Goal: Transaction & Acquisition: Purchase product/service

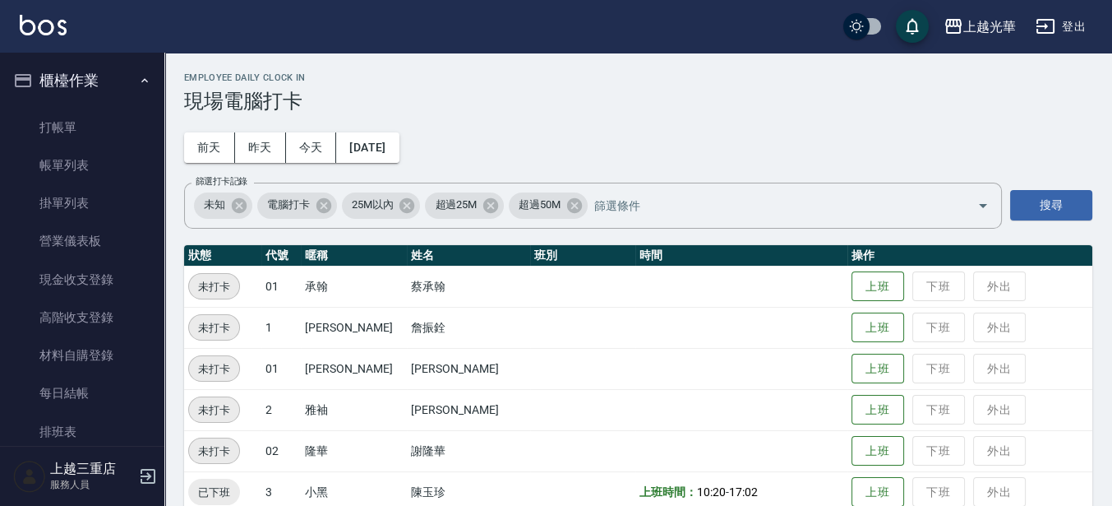
scroll to position [206, 0]
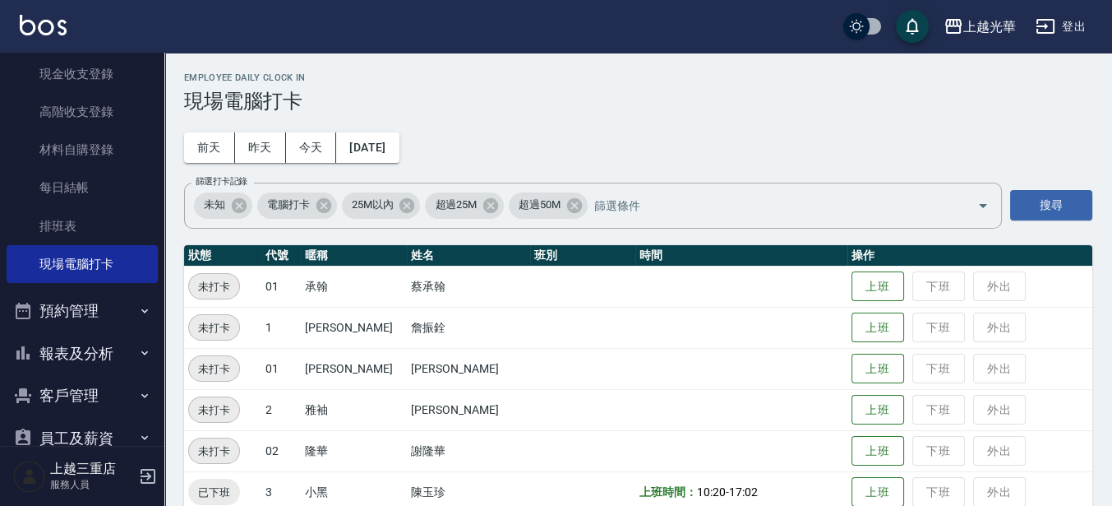
click at [49, 25] on img at bounding box center [43, 25] width 47 height 21
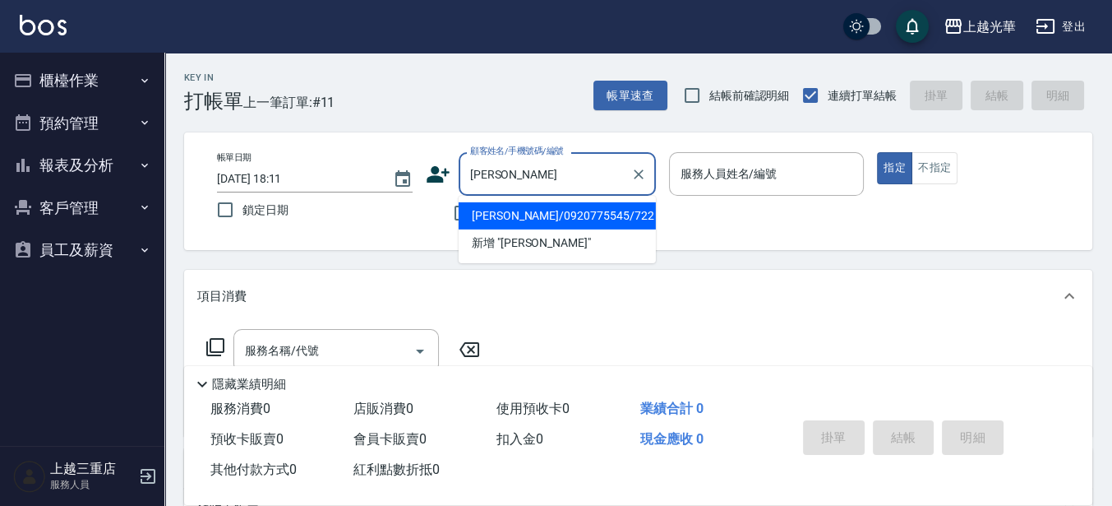
click at [506, 215] on li "[PERSON_NAME]/0920775545/722" at bounding box center [557, 215] width 197 height 27
type input "[PERSON_NAME]/0920775545/722"
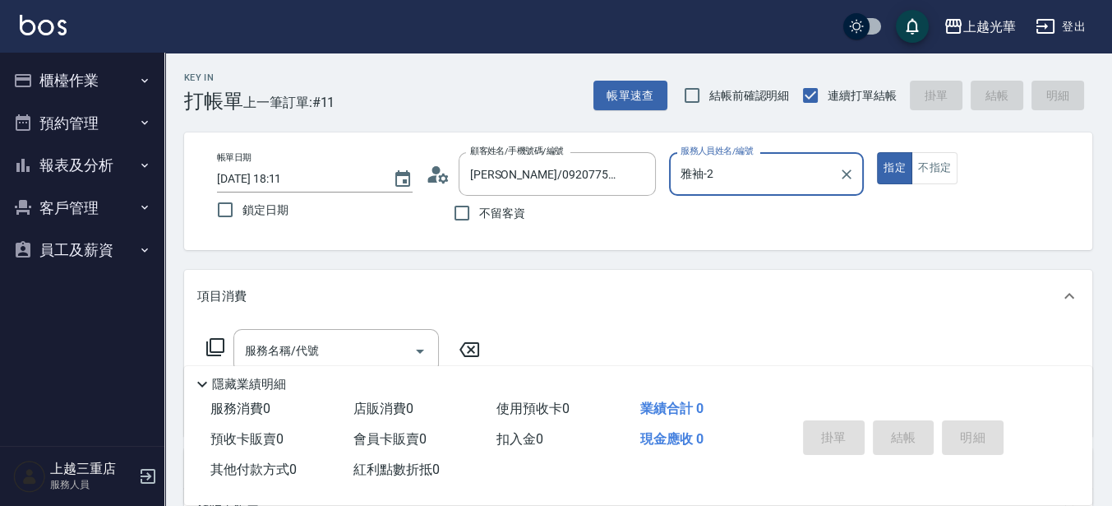
type input "雅袖-2"
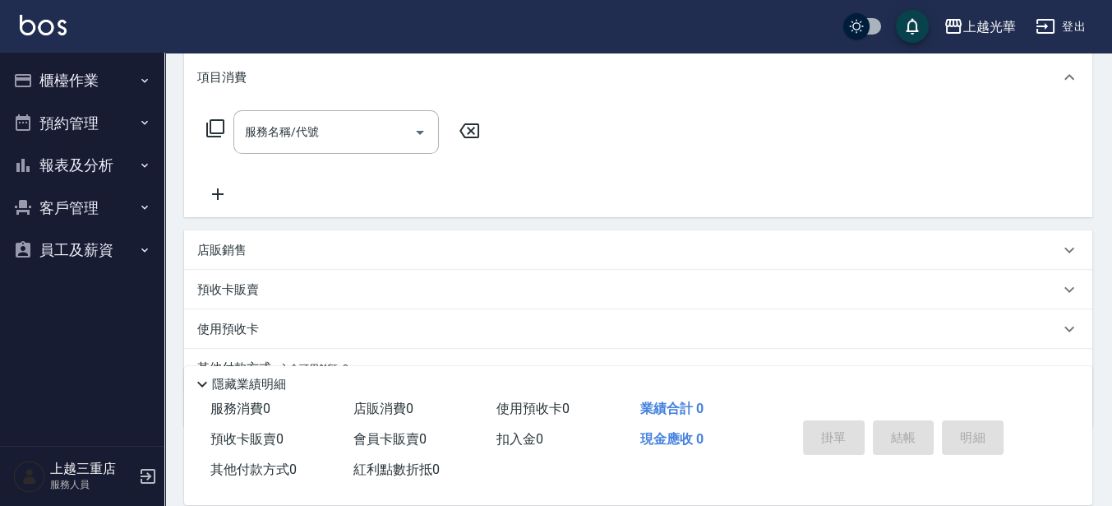
scroll to position [193, 0]
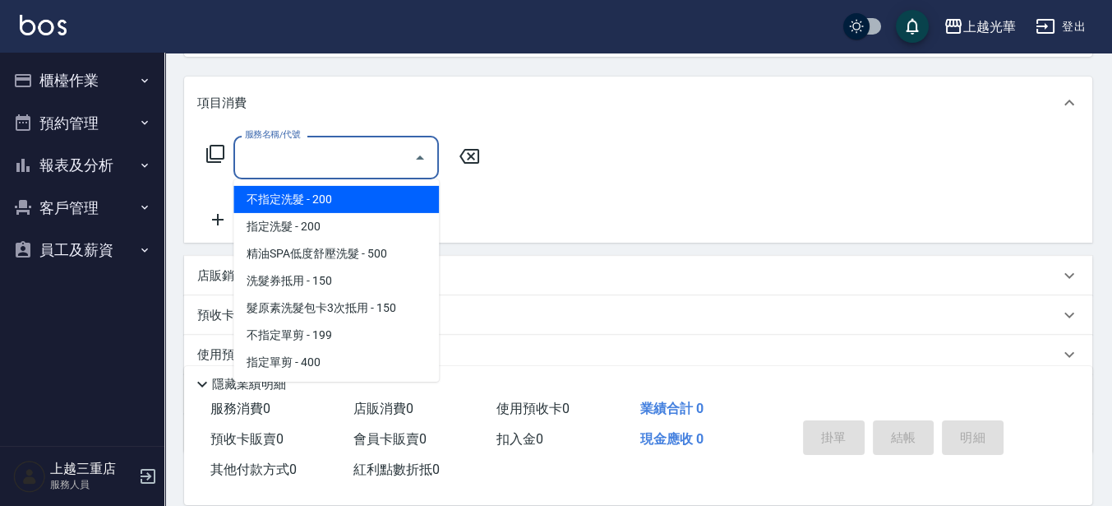
click at [315, 150] on input "服務名稱/代號" at bounding box center [324, 157] width 166 height 29
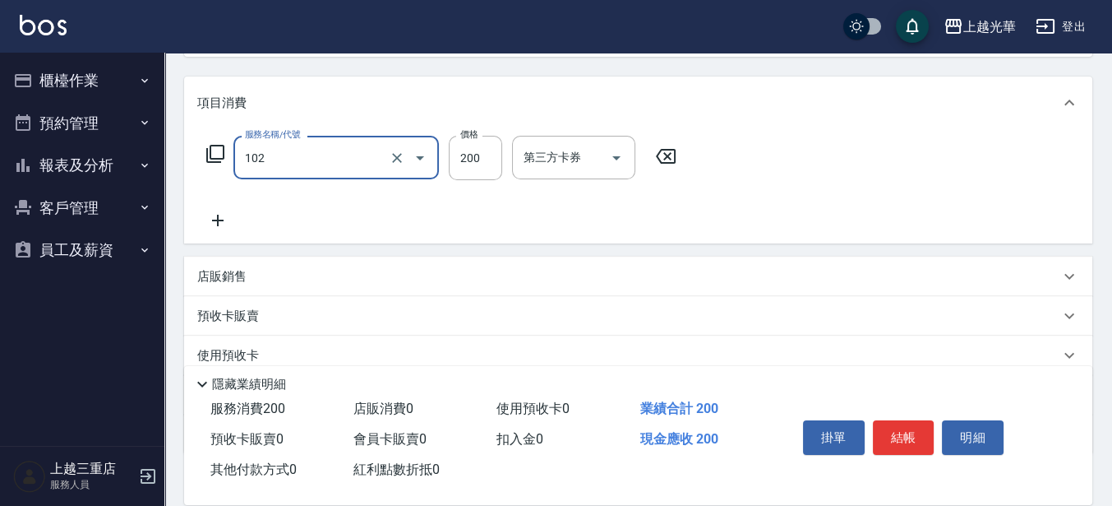
type input "指定洗髮(102)"
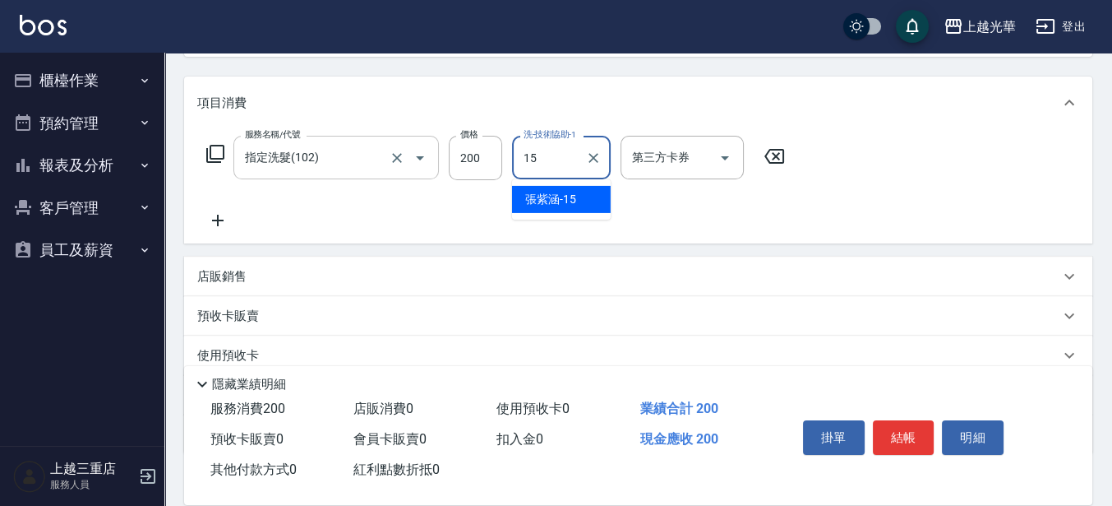
type input "[PERSON_NAME]-15"
click at [215, 224] on icon at bounding box center [217, 220] width 41 height 20
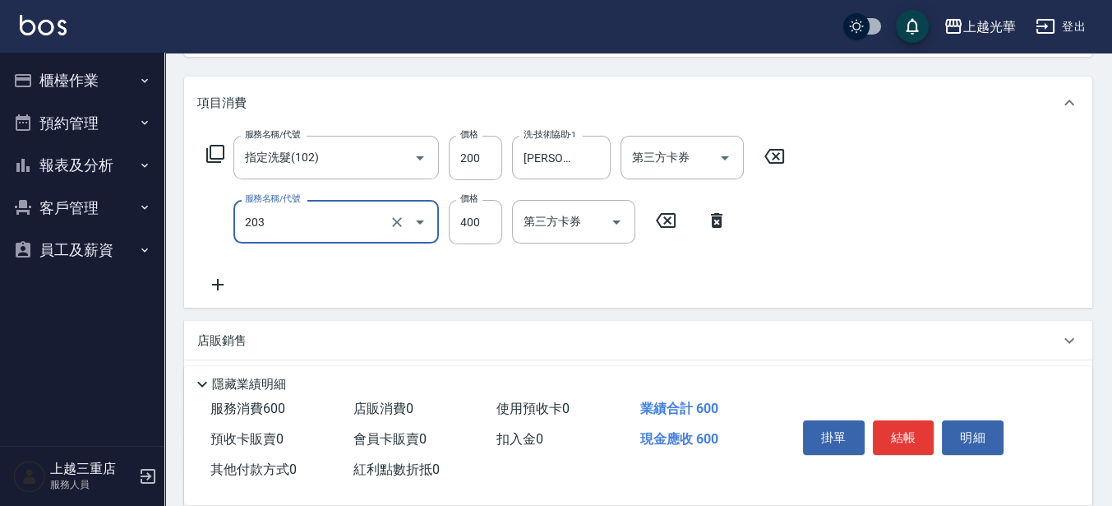
type input "指定單剪(203)"
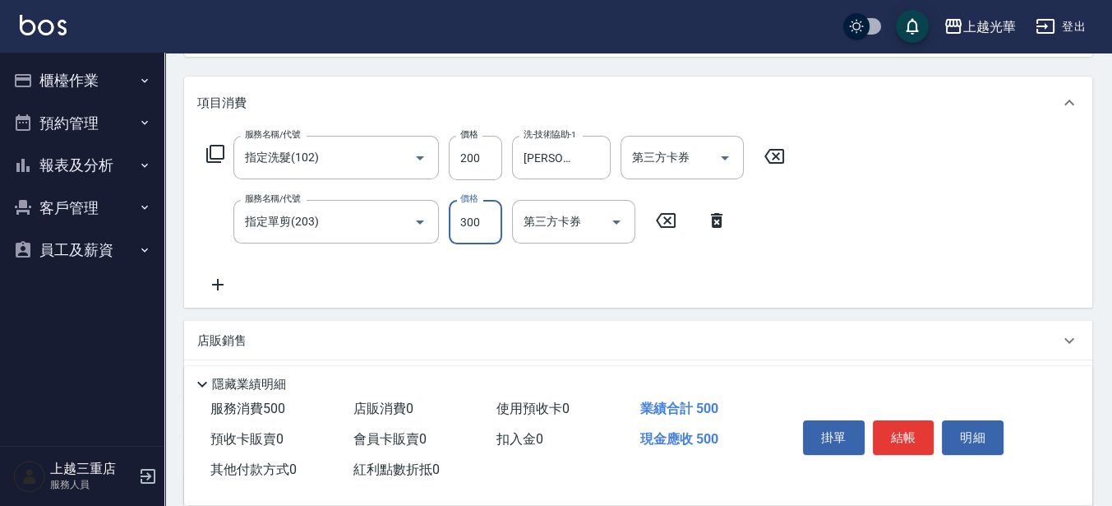
type input "300"
click at [909, 435] on button "結帳" at bounding box center [904, 437] width 62 height 35
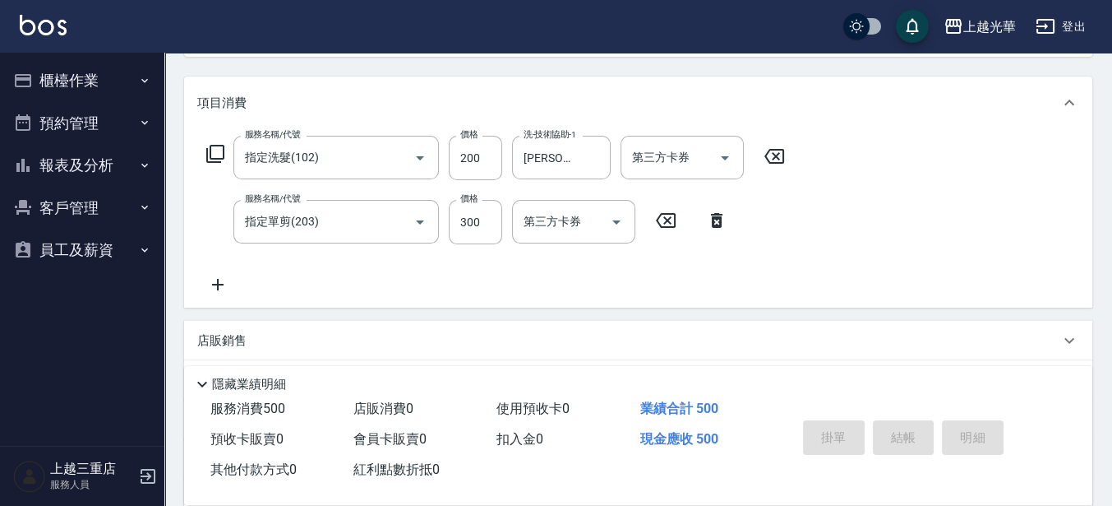
type input "[DATE] 18:12"
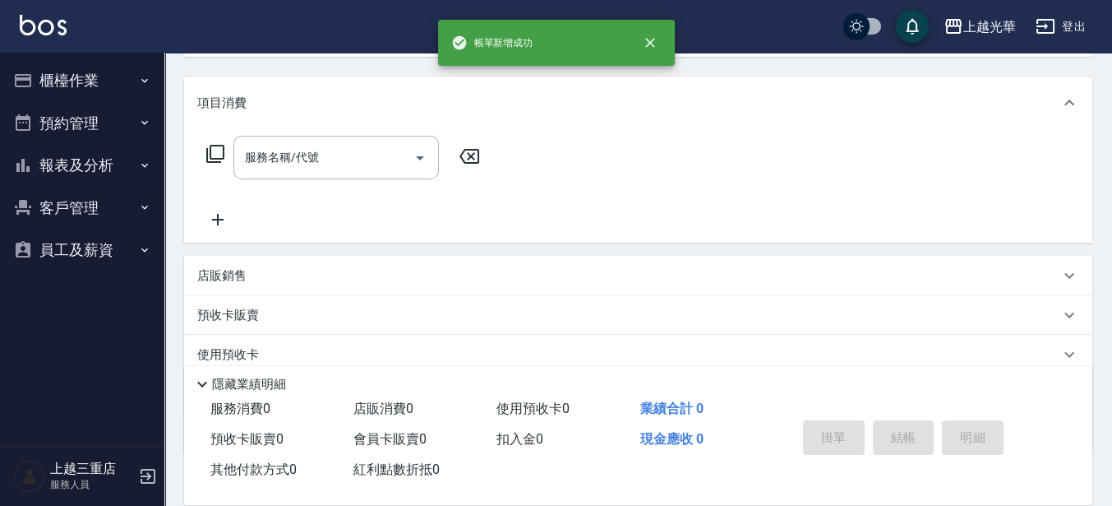
scroll to position [0, 0]
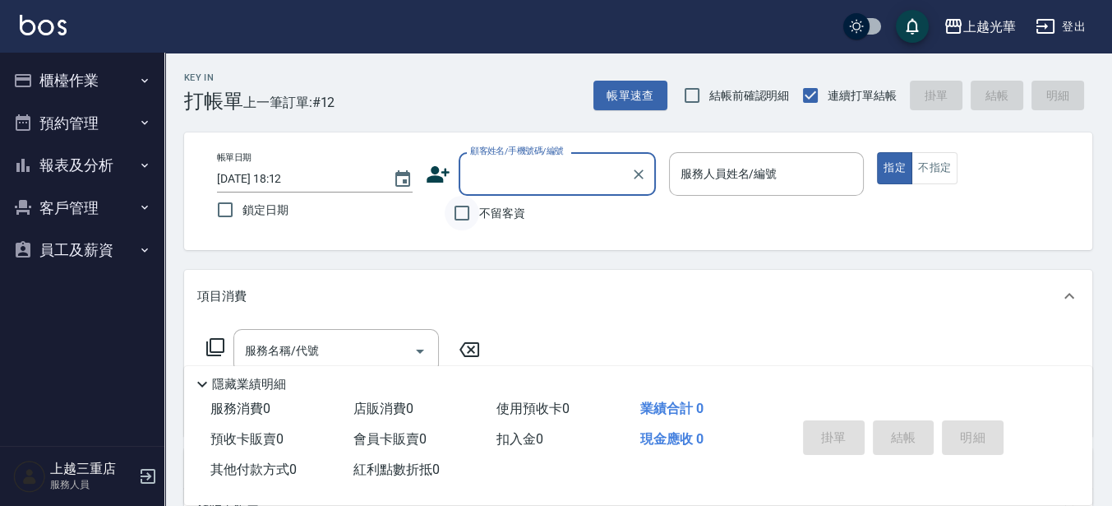
click at [456, 219] on input "不留客資" at bounding box center [462, 213] width 35 height 35
checkbox input "true"
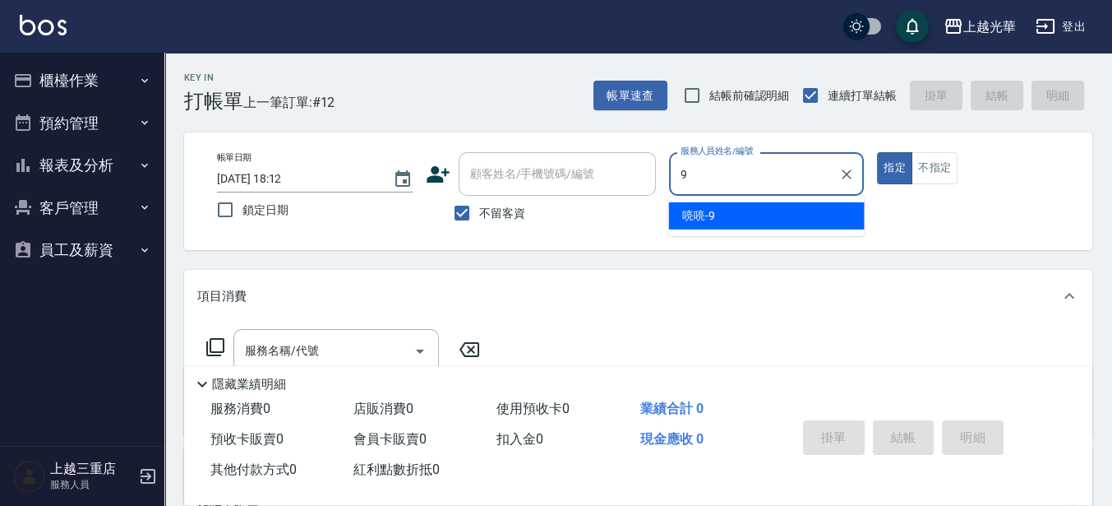
type input "喨喨-9"
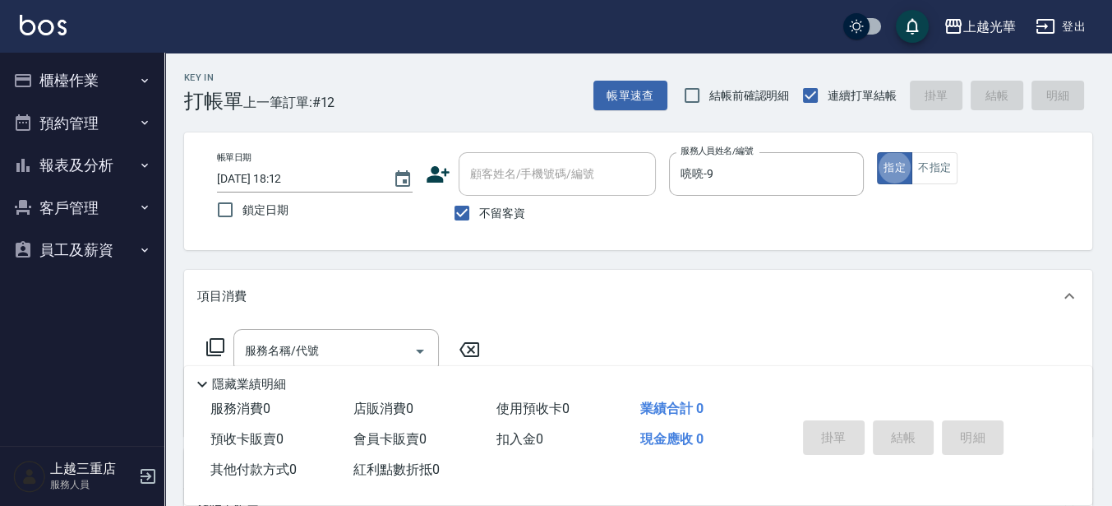
type button "true"
click at [945, 172] on button "不指定" at bounding box center [935, 168] width 46 height 32
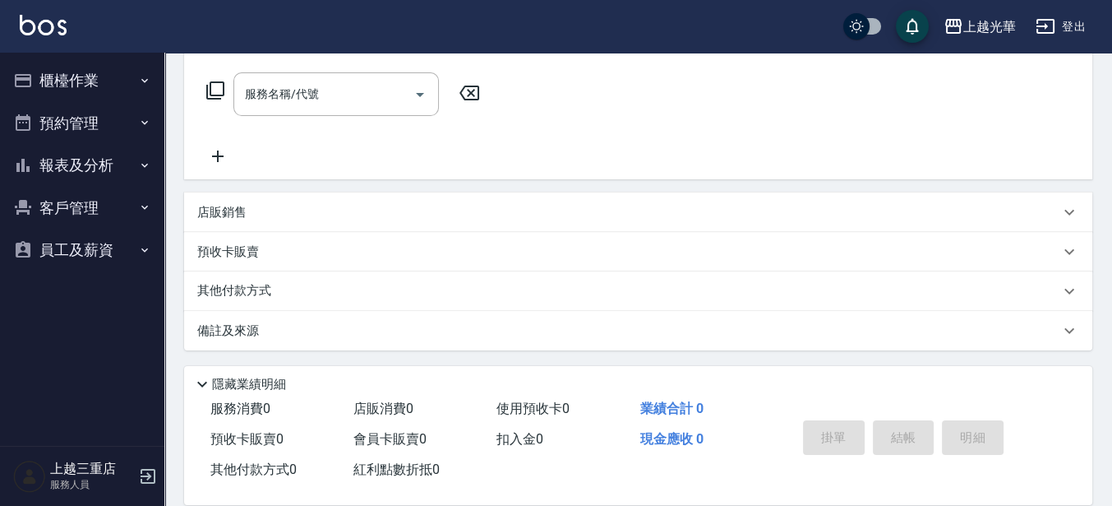
scroll to position [257, 0]
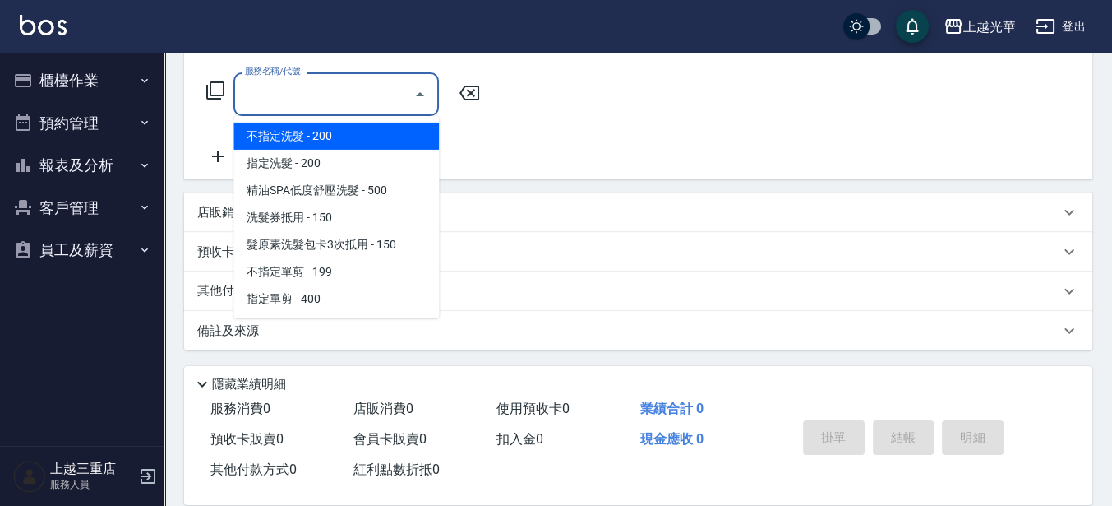
drag, startPoint x: 310, startPoint y: 88, endPoint x: 0, endPoint y: 12, distance: 319.1
click at [308, 92] on input "服務名稱/代號" at bounding box center [324, 94] width 166 height 29
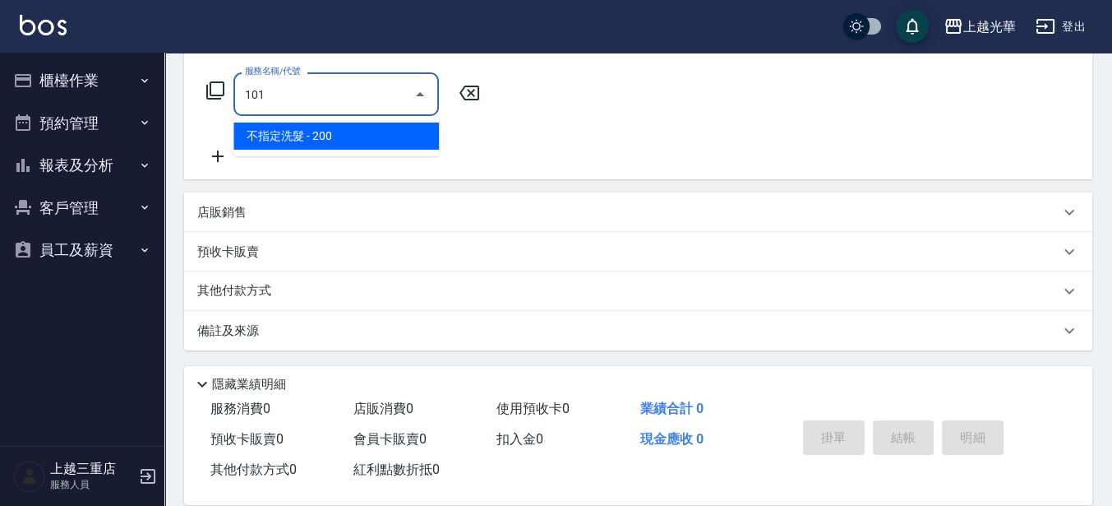
type input "不指定洗髮(101)"
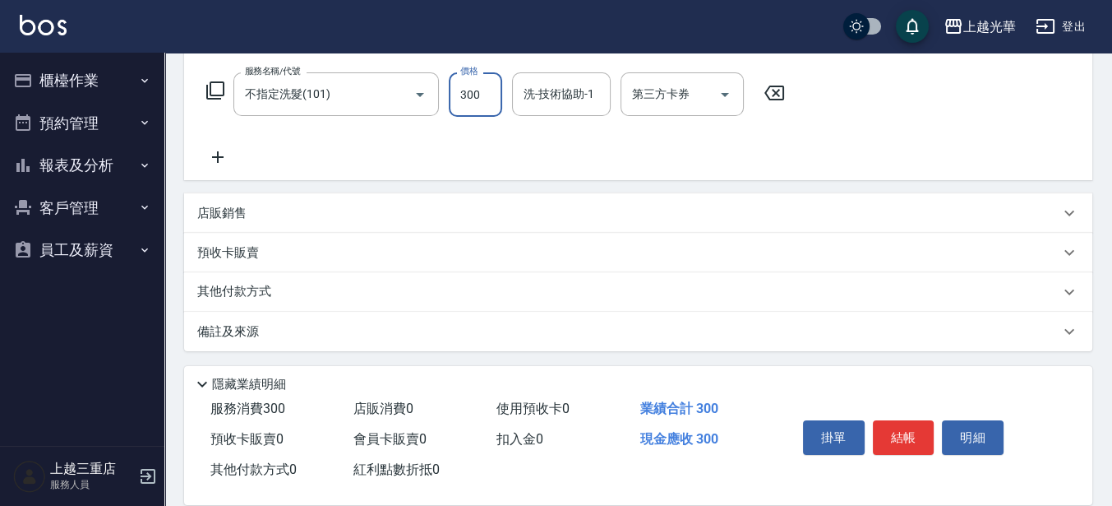
type input "300"
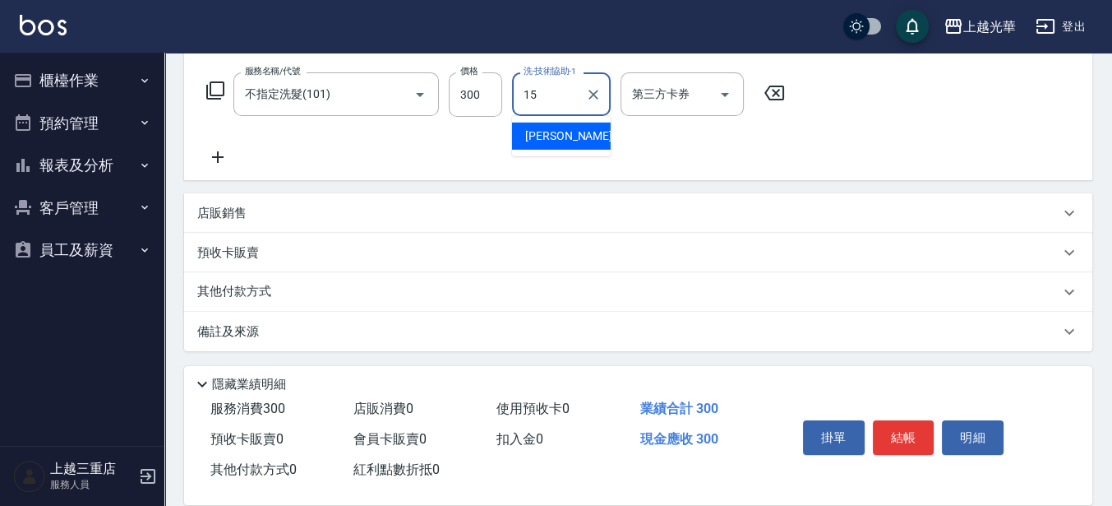
type input "[PERSON_NAME]-15"
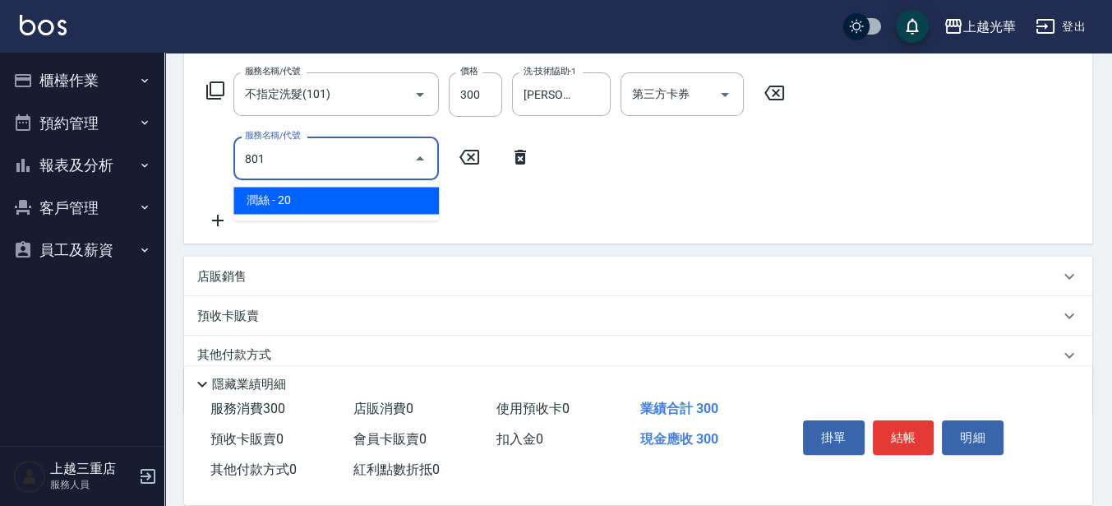
type input "潤絲(801)"
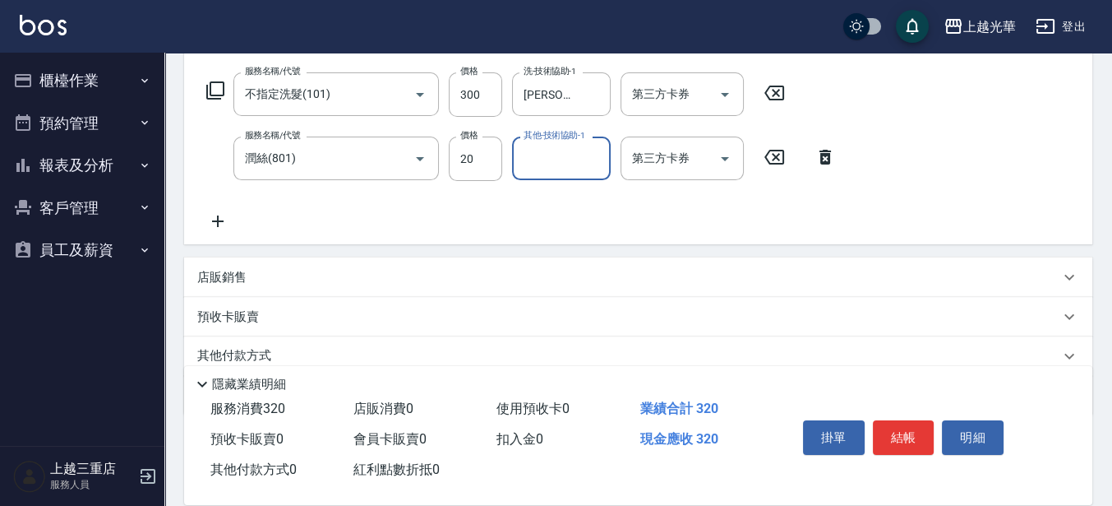
type input "2"
type input "[PERSON_NAME]-15"
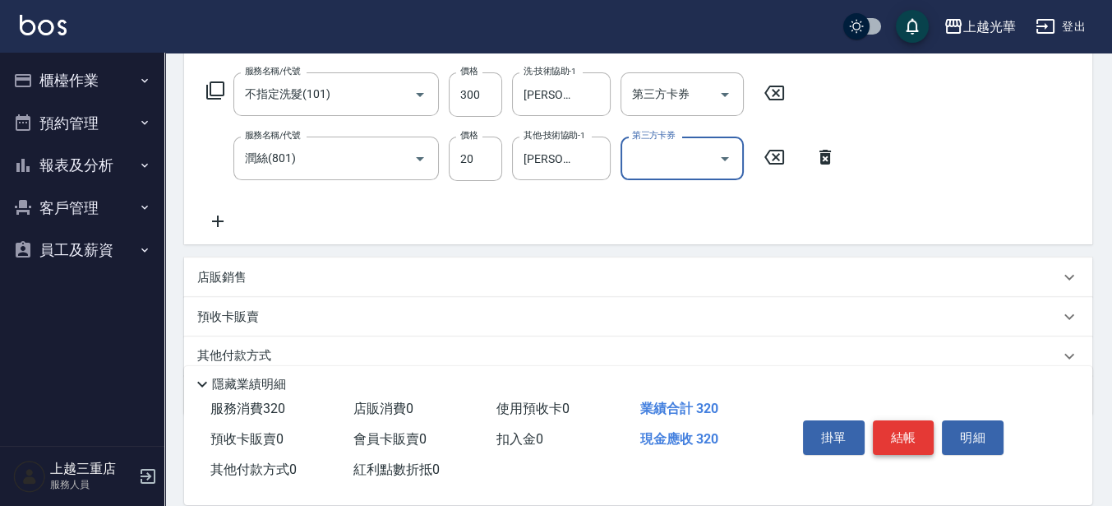
click at [913, 425] on button "結帳" at bounding box center [904, 437] width 62 height 35
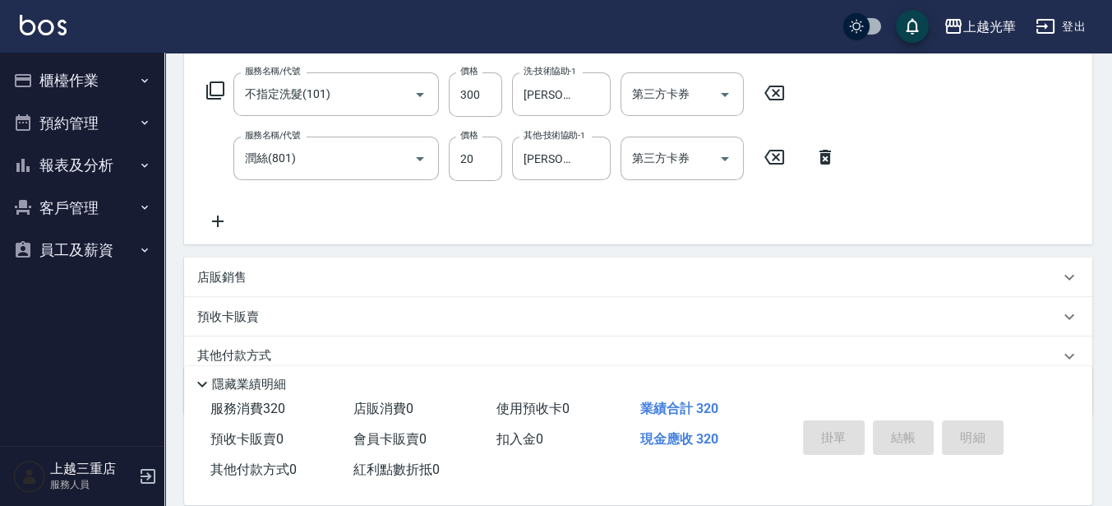
type input "[DATE] 18:16"
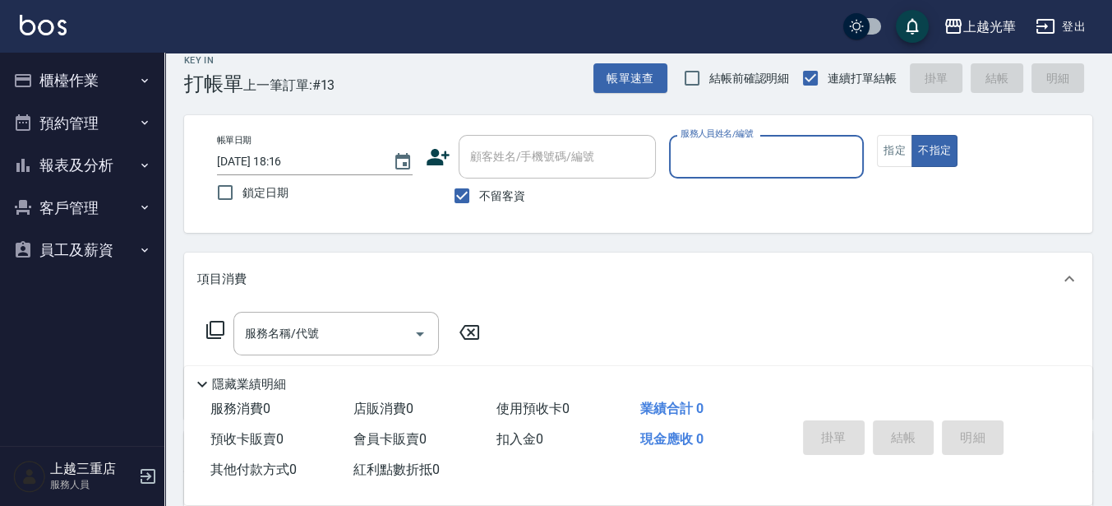
scroll to position [0, 0]
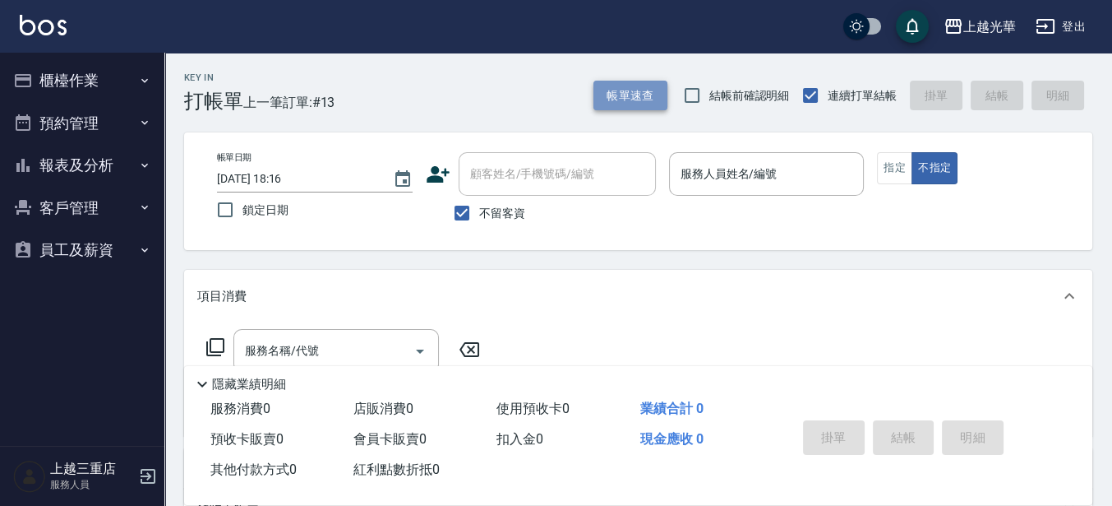
click at [627, 90] on button "帳單速查" at bounding box center [631, 96] width 74 height 30
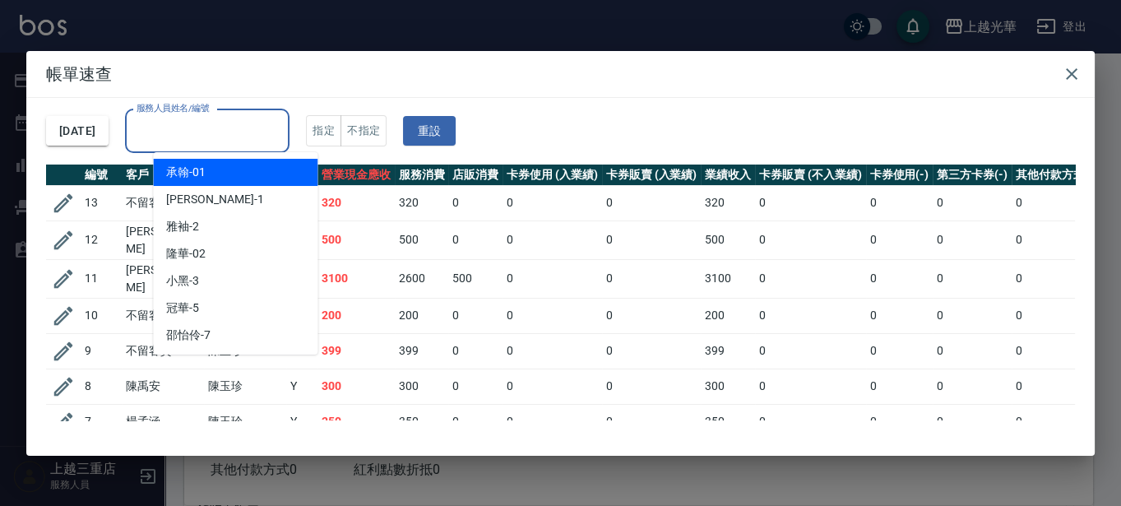
click at [178, 127] on input "服務人員姓名/編號" at bounding box center [207, 131] width 150 height 29
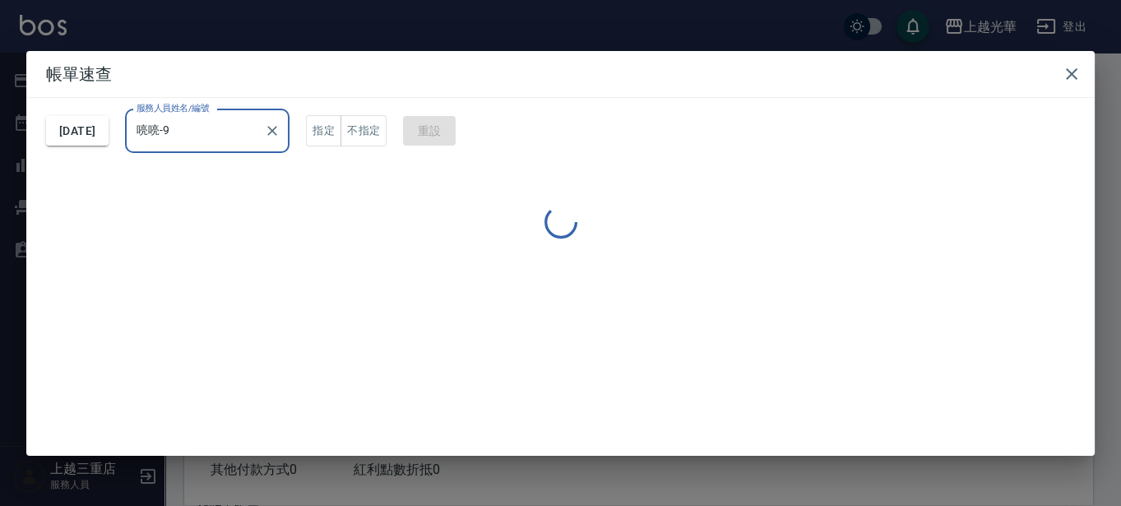
type input "喨喨-9"
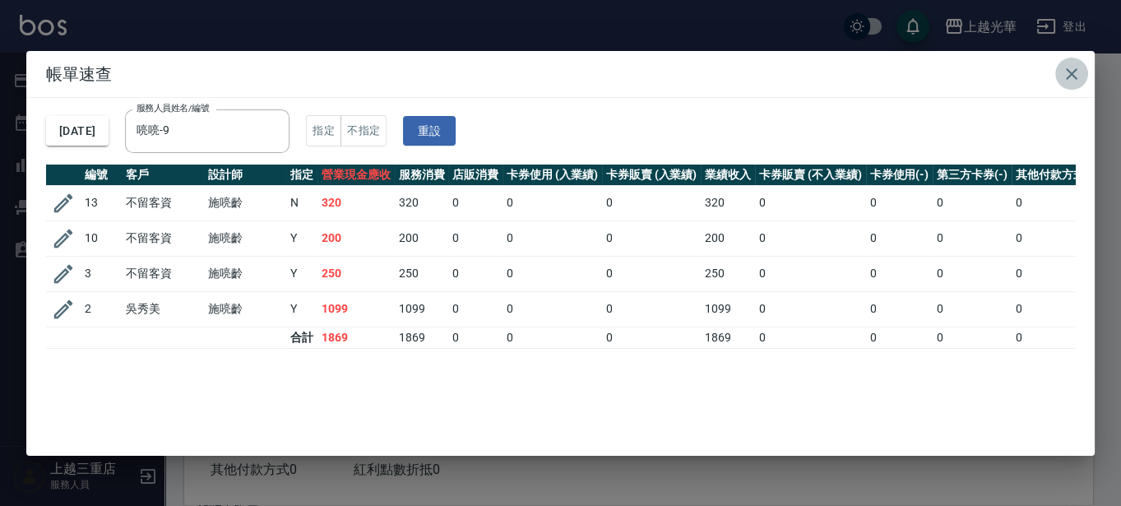
click at [1073, 75] on icon "button" at bounding box center [1072, 74] width 12 height 12
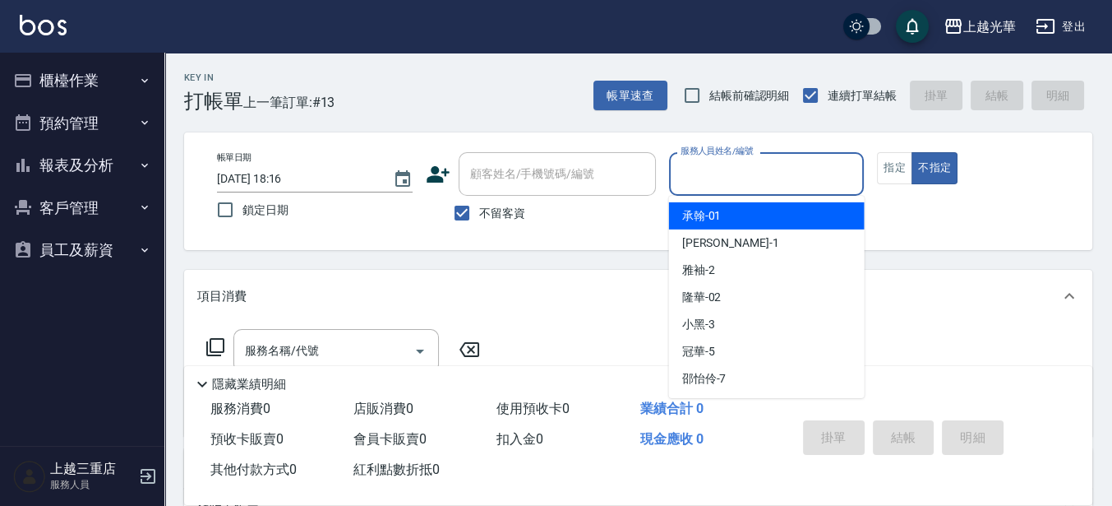
click at [706, 172] on input "服務人員姓名/編號" at bounding box center [767, 174] width 181 height 29
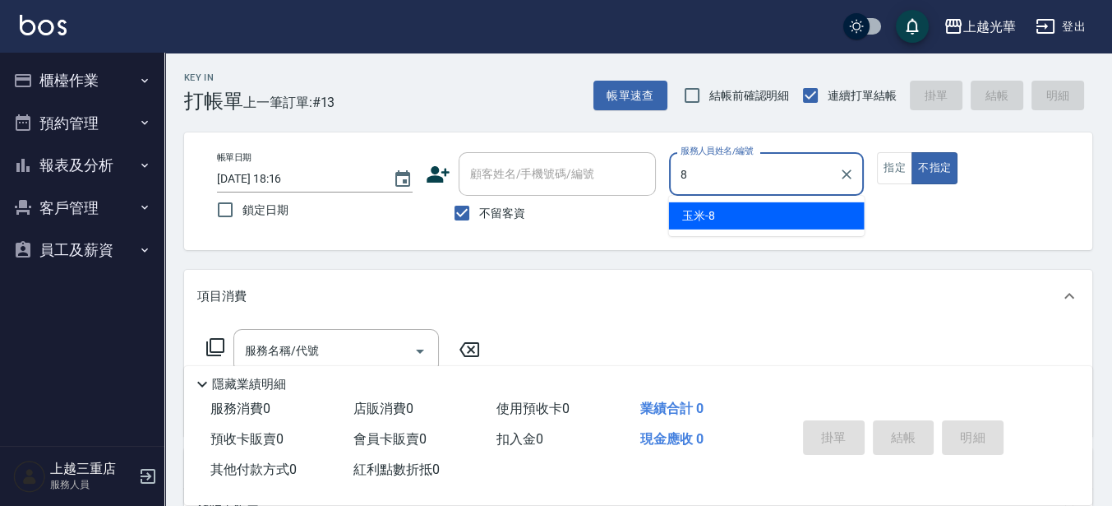
type input "玉米-8"
type button "false"
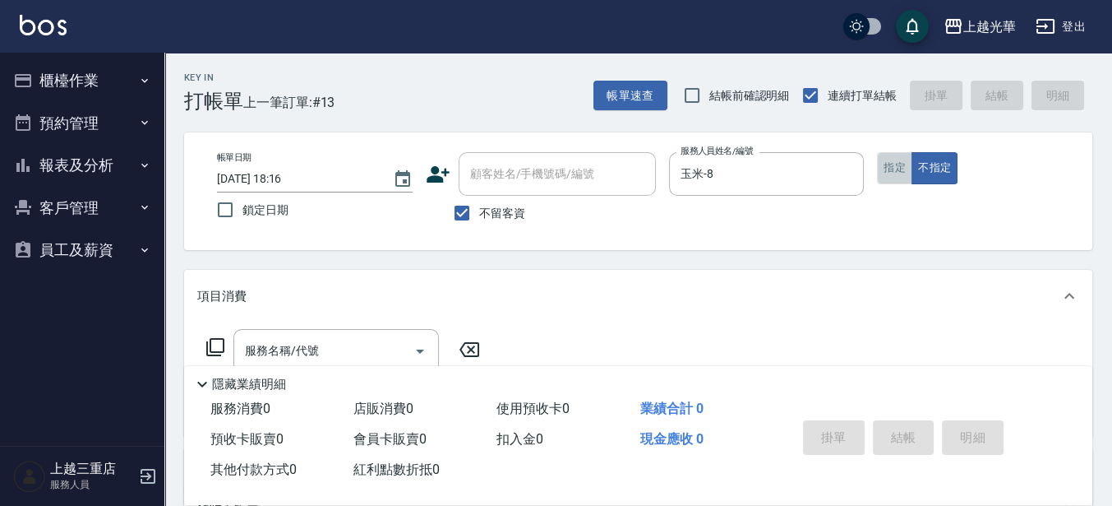
drag, startPoint x: 894, startPoint y: 179, endPoint x: 807, endPoint y: 242, distance: 106.6
click at [893, 179] on button "指定" at bounding box center [894, 168] width 35 height 32
click at [285, 355] on input "服務名稱/代號" at bounding box center [324, 350] width 166 height 29
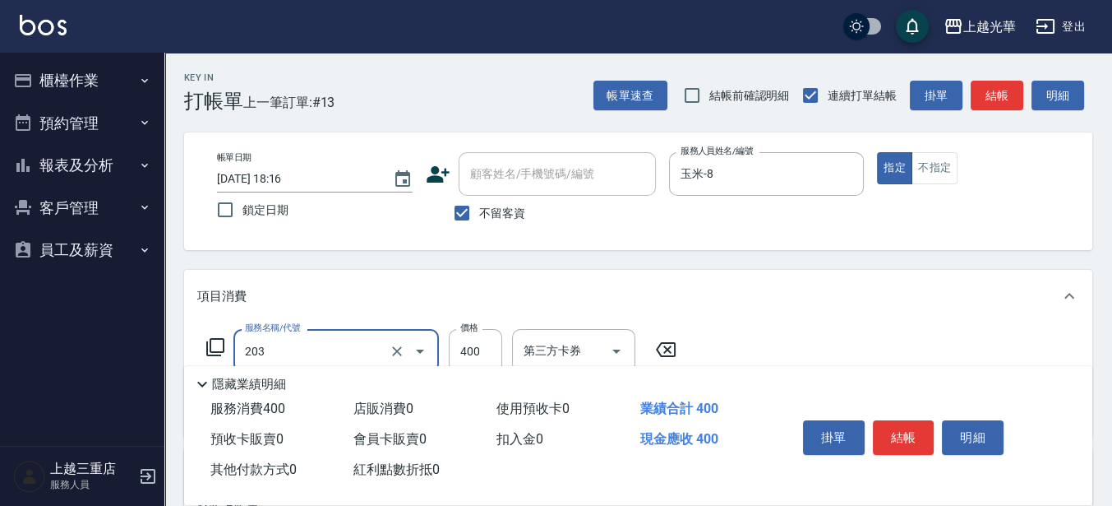
type input "指定單剪(203)"
type input "200"
click at [986, 91] on button "結帳" at bounding box center [997, 96] width 53 height 30
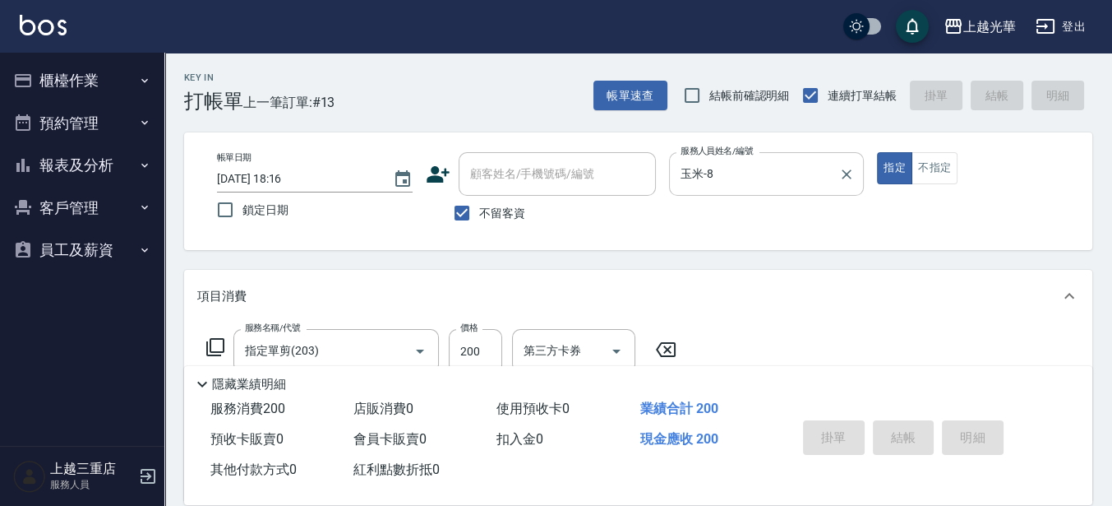
type input "[DATE] 18:21"
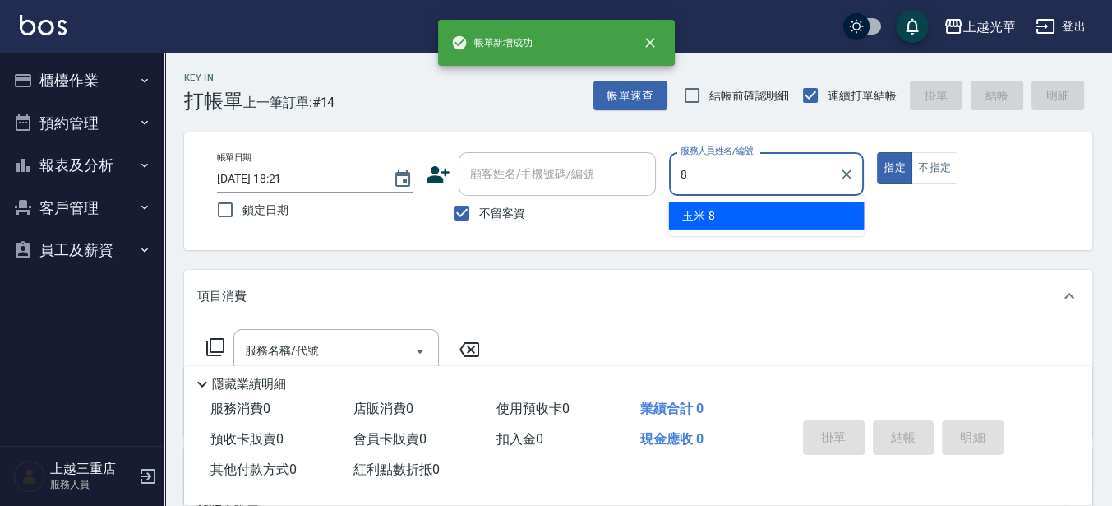
type input "玉米-8"
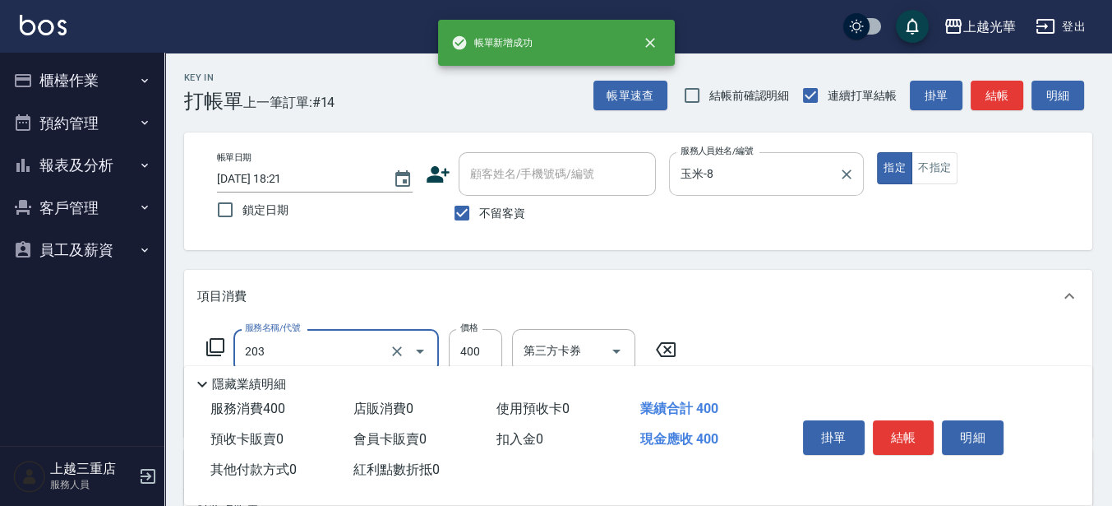
type input "指定單剪(203)"
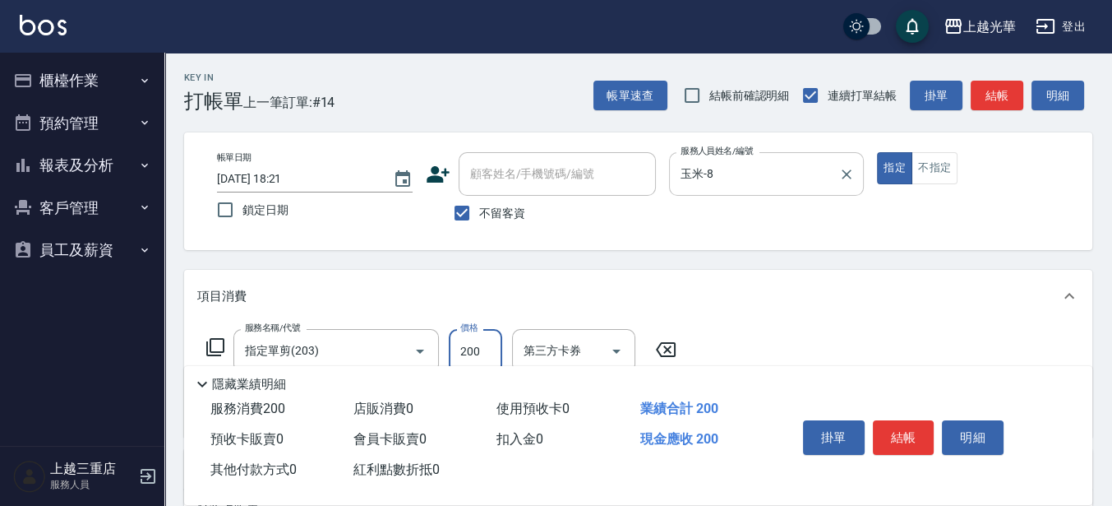
type input "200"
click at [1006, 86] on button "結帳" at bounding box center [997, 96] width 53 height 30
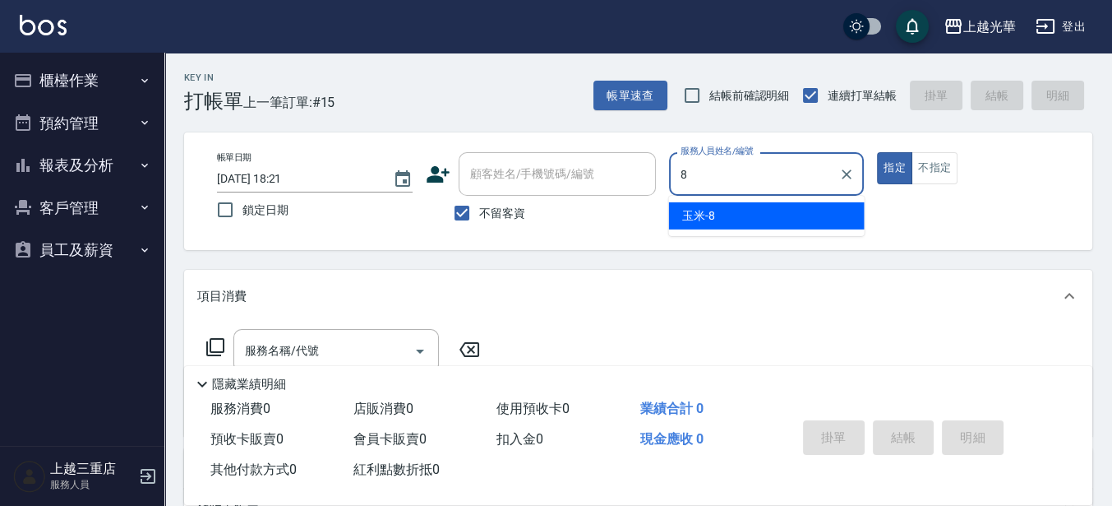
type input "玉米-8"
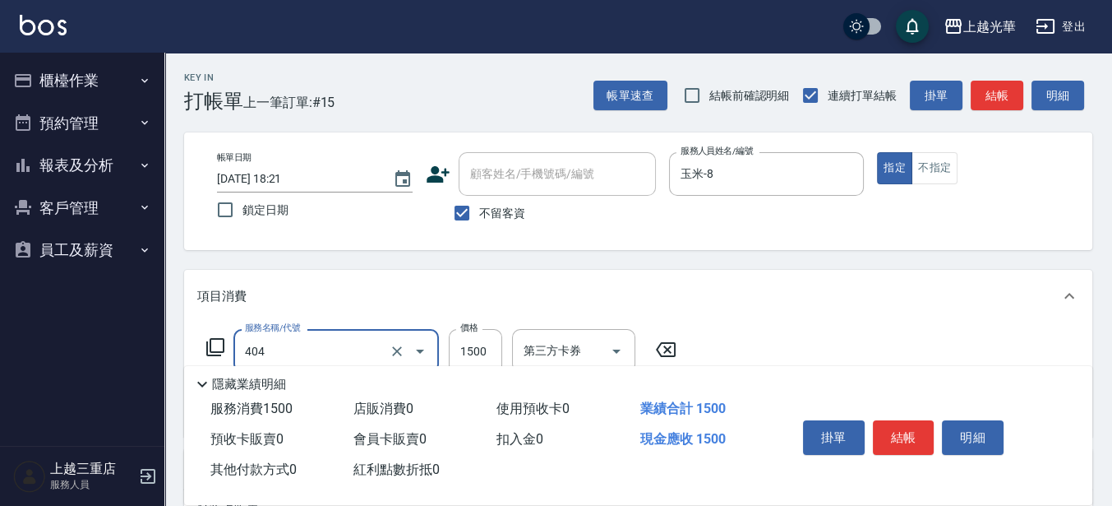
type input "設計染髮(404)"
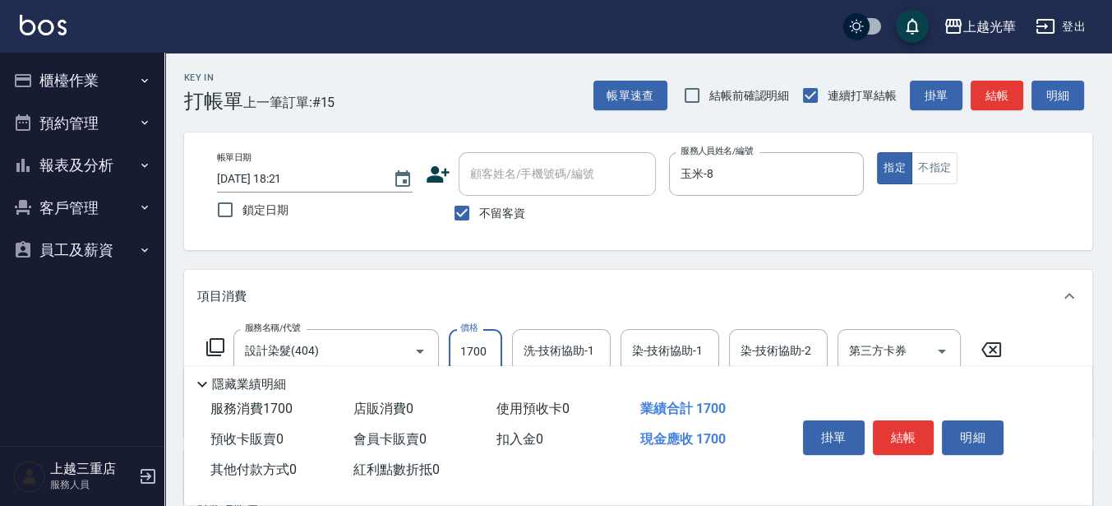
type input "1700"
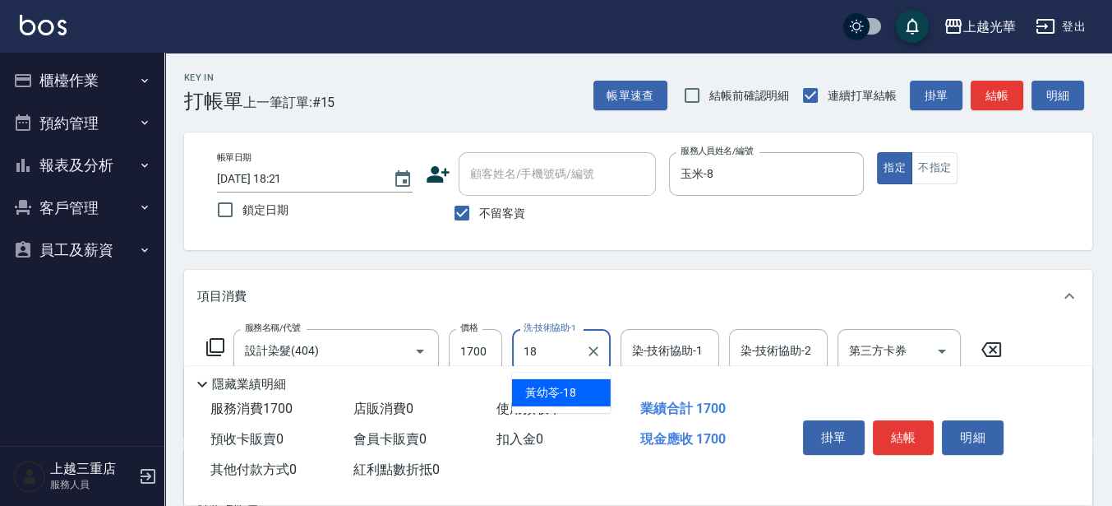
type input "[PERSON_NAME]-18"
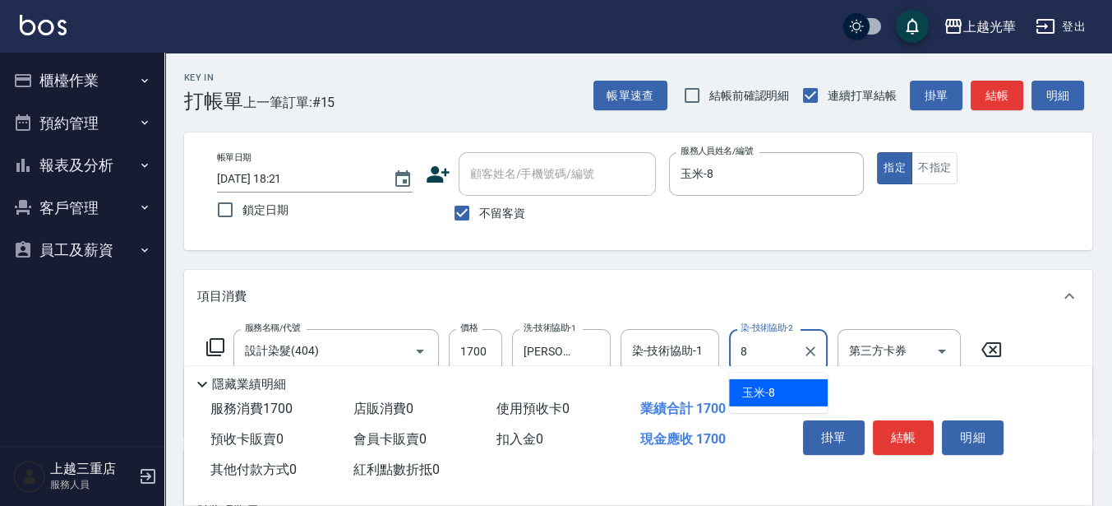
type input "玉米-8"
click at [947, 161] on button "不指定" at bounding box center [935, 168] width 46 height 32
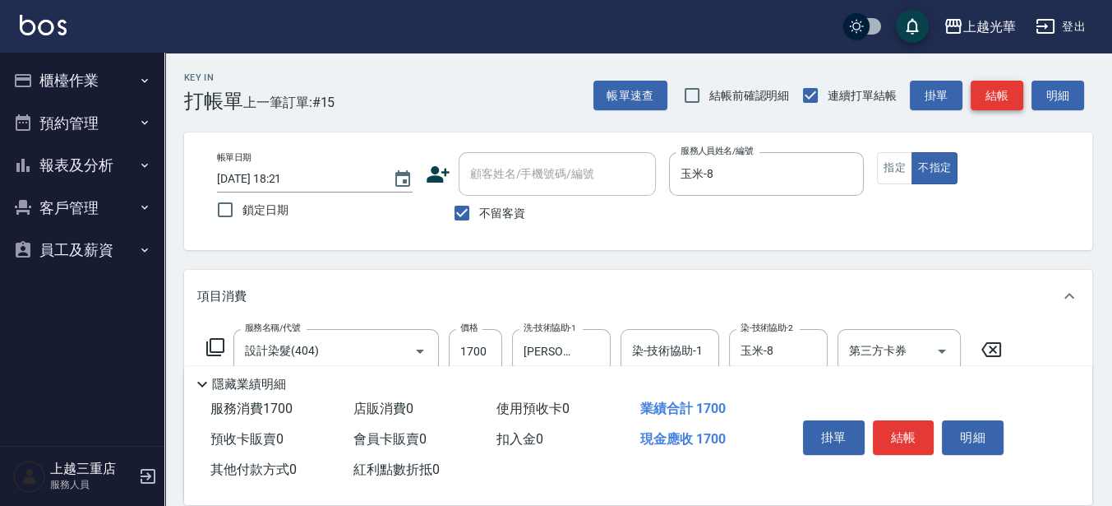
click at [993, 99] on button "結帳" at bounding box center [997, 96] width 53 height 30
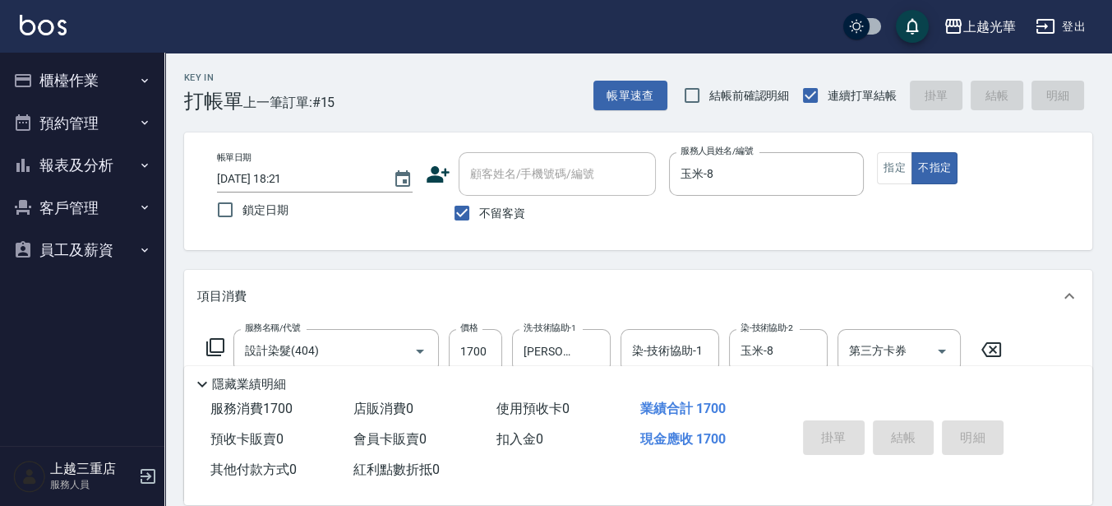
type input "[DATE] 18:42"
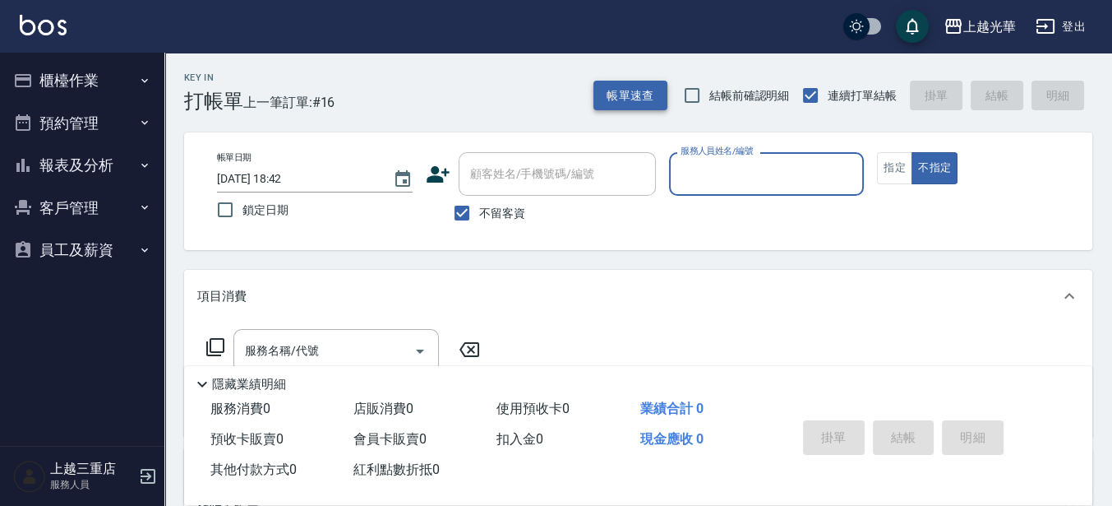
click at [649, 83] on button "帳單速查" at bounding box center [631, 96] width 74 height 30
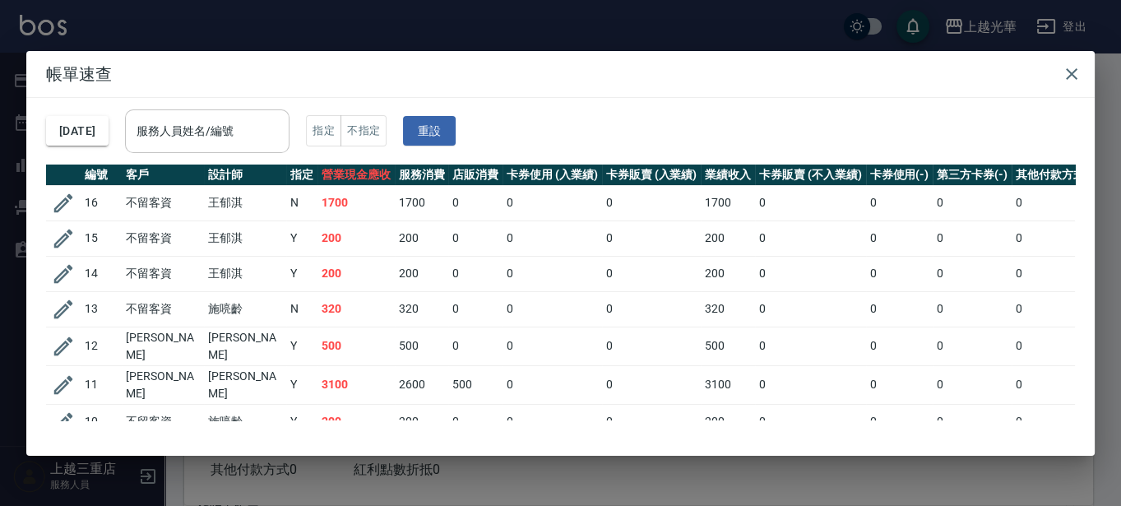
click at [282, 138] on input "服務人員姓名/編號" at bounding box center [207, 131] width 150 height 29
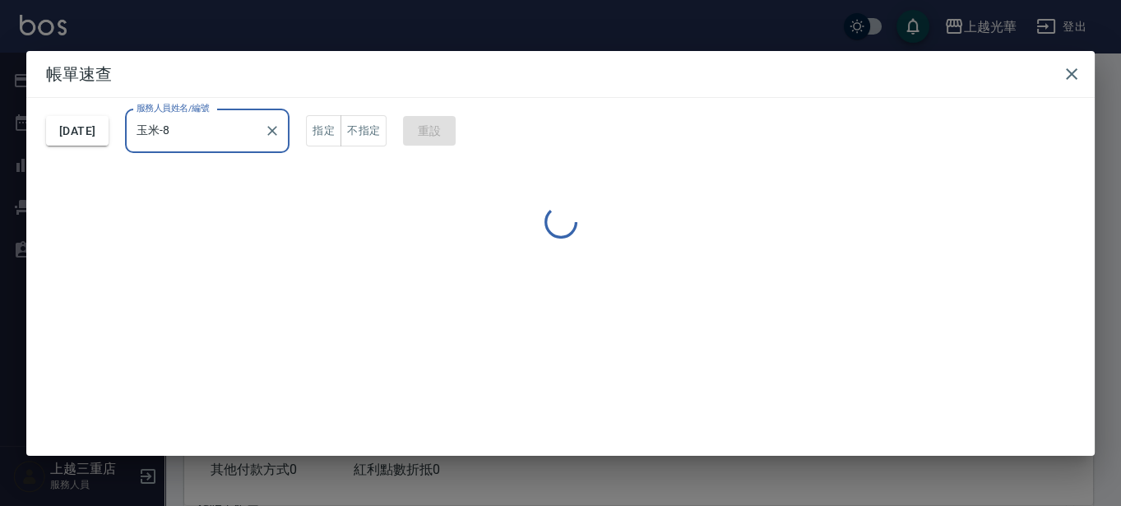
type input "玉米-8"
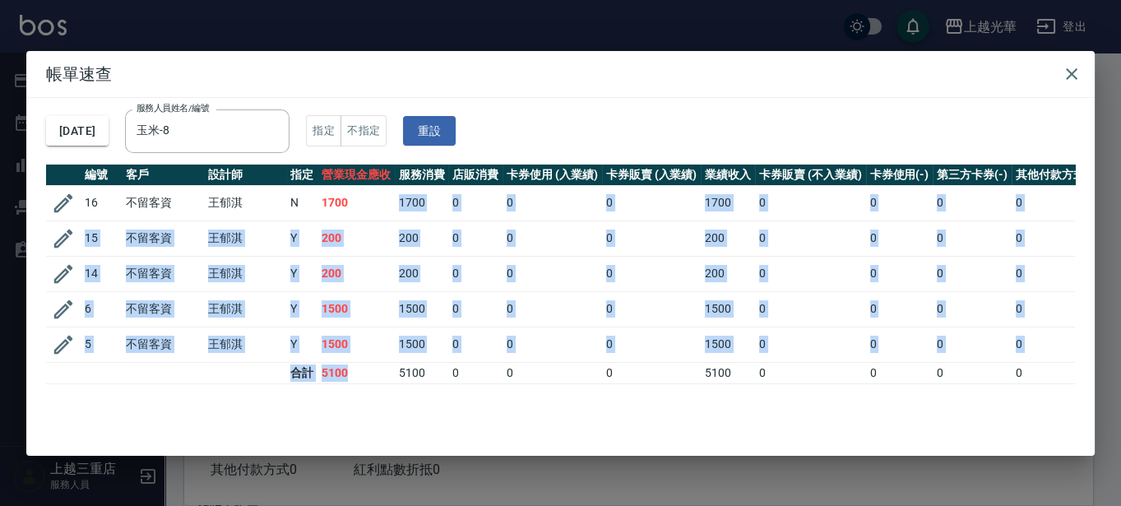
drag, startPoint x: 370, startPoint y: 193, endPoint x: 372, endPoint y: 381, distance: 187.5
click at [372, 381] on tbody "16 不留客資 [PERSON_NAME] N 1700 1700 0 0 0 1700 0 0 0 0 0 15 不留客資 [PERSON_NAME] Y …" at bounding box center [650, 284] width 1208 height 198
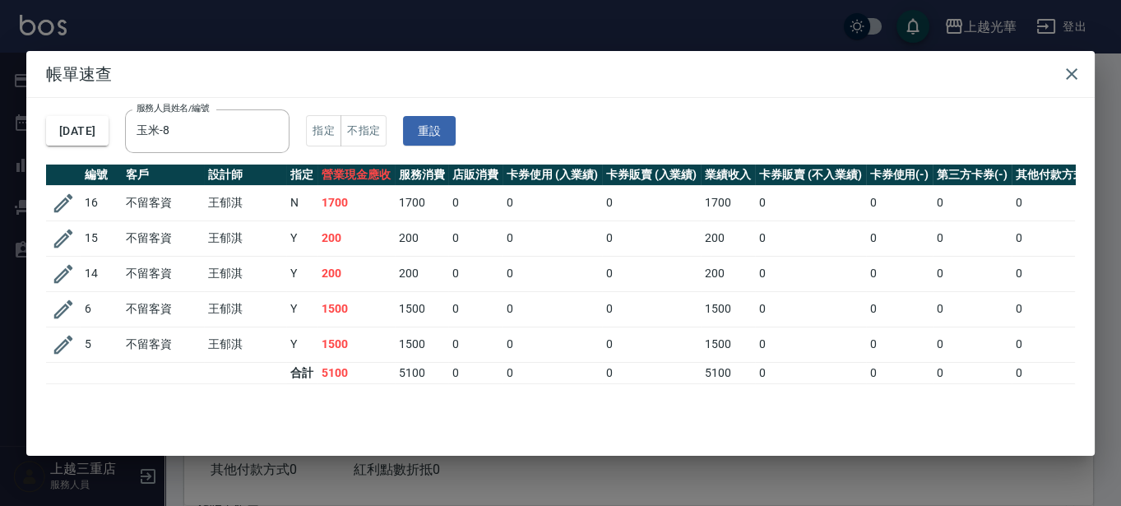
click at [859, 114] on div "[DATE] 服務人員姓名/編號 玉米-8 服務人員姓名/編號 指定 不指定 重設" at bounding box center [560, 131] width 1029 height 67
click at [1075, 68] on icon "button" at bounding box center [1072, 74] width 12 height 12
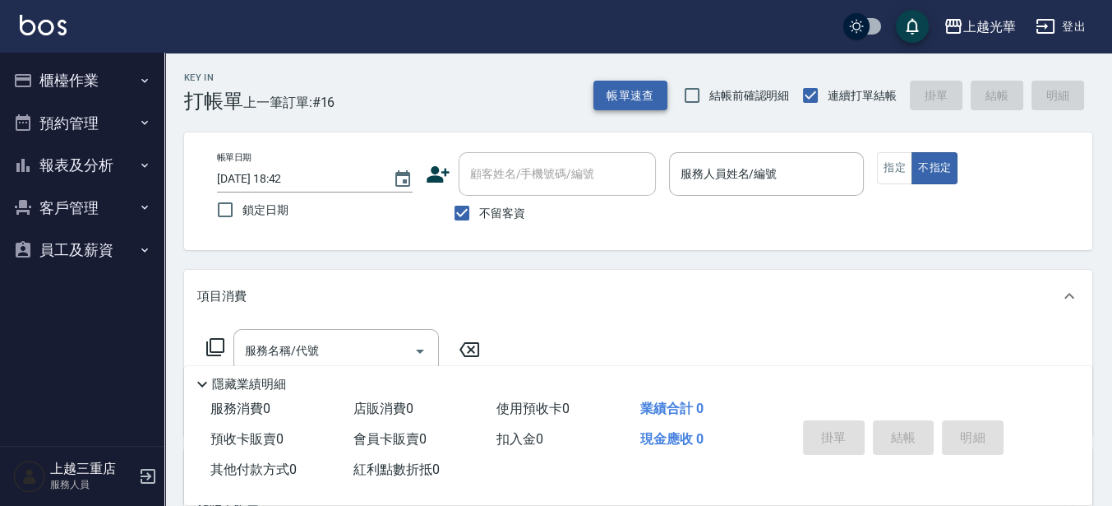
click at [612, 94] on button "帳單速查" at bounding box center [631, 96] width 74 height 30
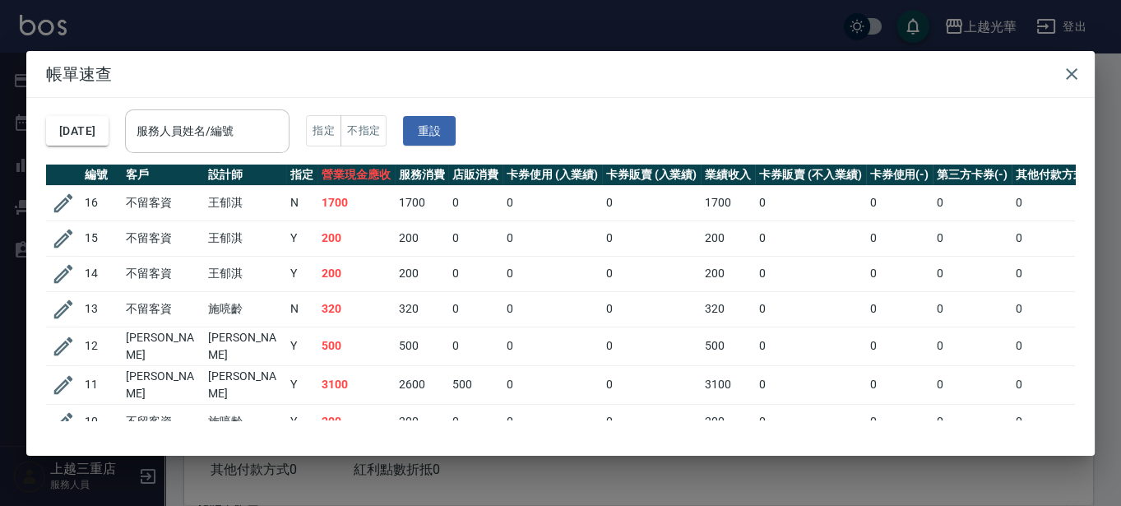
click at [240, 134] on input "服務人員姓名/編號" at bounding box center [207, 131] width 150 height 29
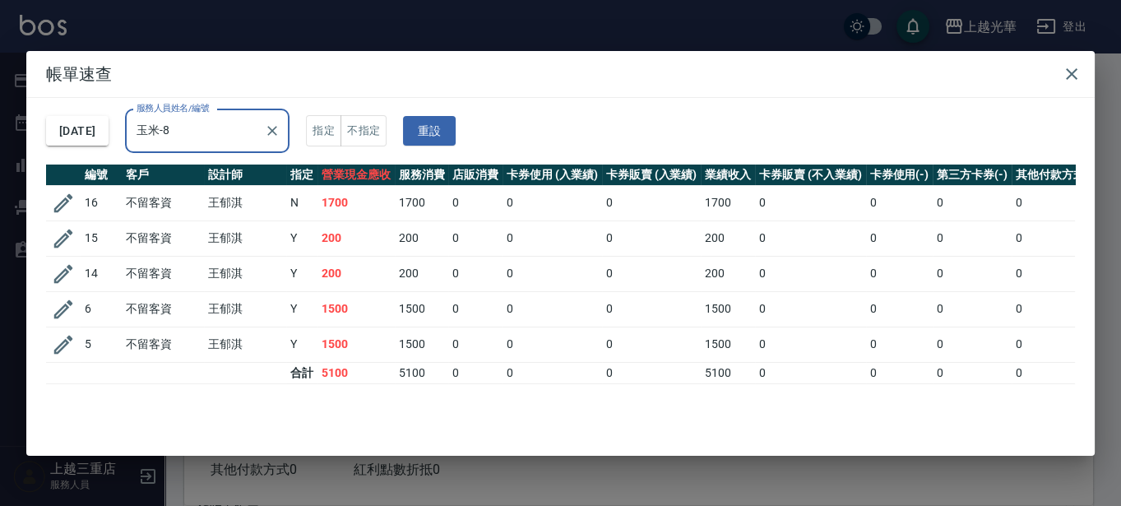
type input "玉米-8"
drag, startPoint x: 738, startPoint y: 104, endPoint x: 1103, endPoint y: 75, distance: 367.0
click at [739, 104] on div "[DATE] 服務人員姓名/編號 玉米-8 服務人員姓名/編號 指定 不指定 重設" at bounding box center [560, 131] width 1029 height 67
click at [1072, 70] on icon "button" at bounding box center [1071, 74] width 20 height 20
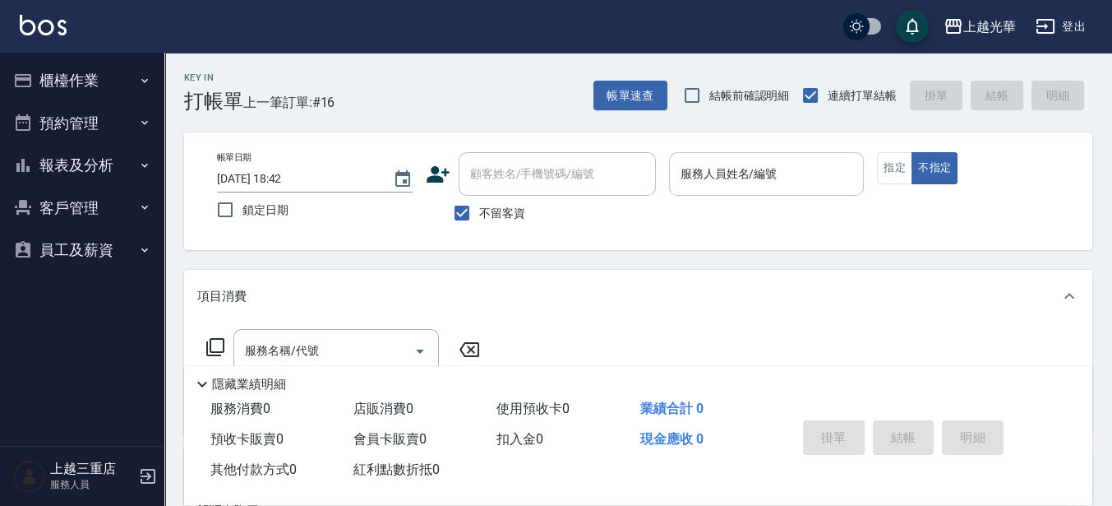
drag, startPoint x: 775, startPoint y: 186, endPoint x: 787, endPoint y: 187, distance: 11.5
click at [775, 186] on input "服務人員姓名/編號" at bounding box center [767, 174] width 181 height 29
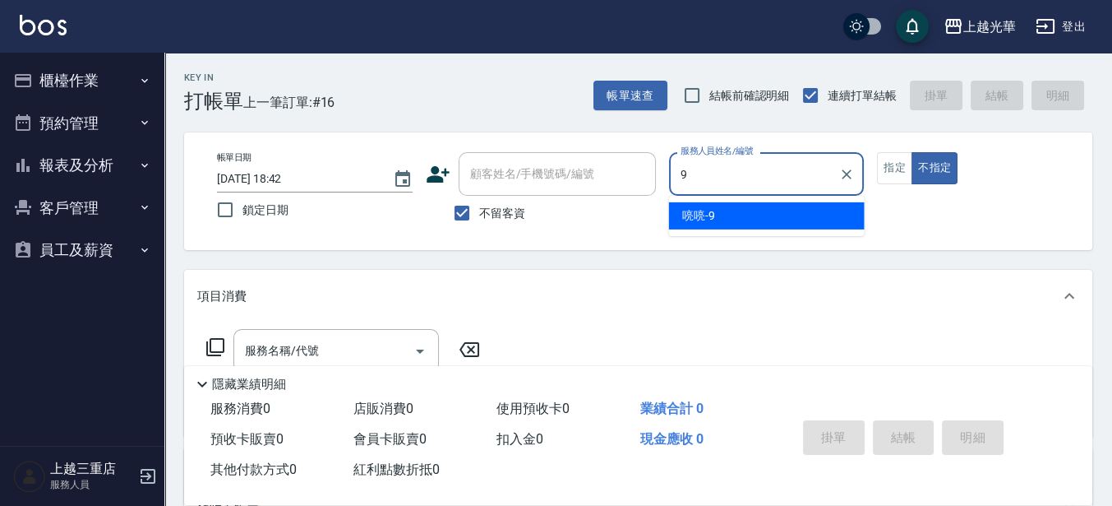
type input "喨喨-9"
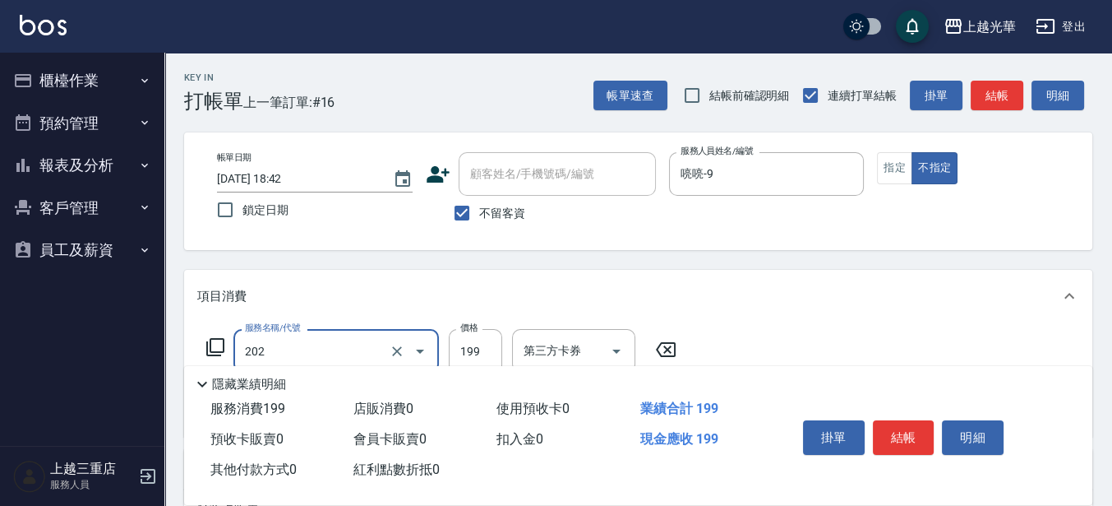
type input "不指定單剪(202)"
click at [906, 438] on button "結帳" at bounding box center [904, 437] width 62 height 35
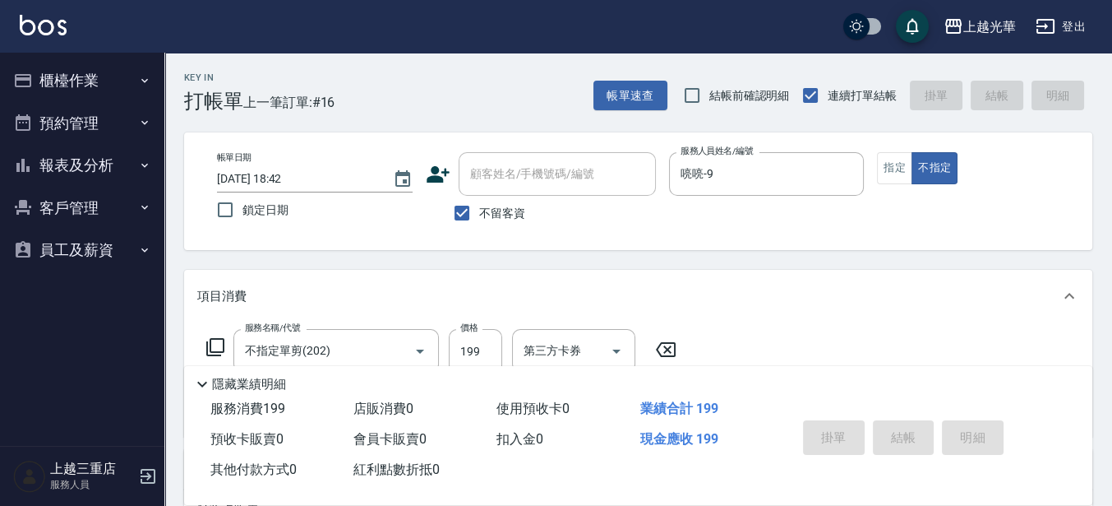
type input "[DATE] 19:08"
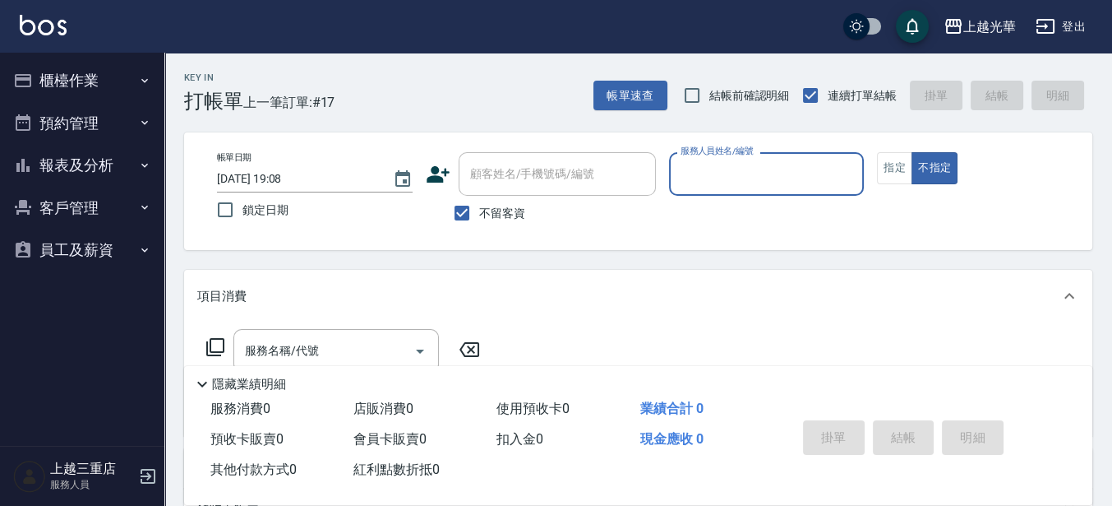
click at [448, 170] on icon at bounding box center [438, 174] width 25 height 25
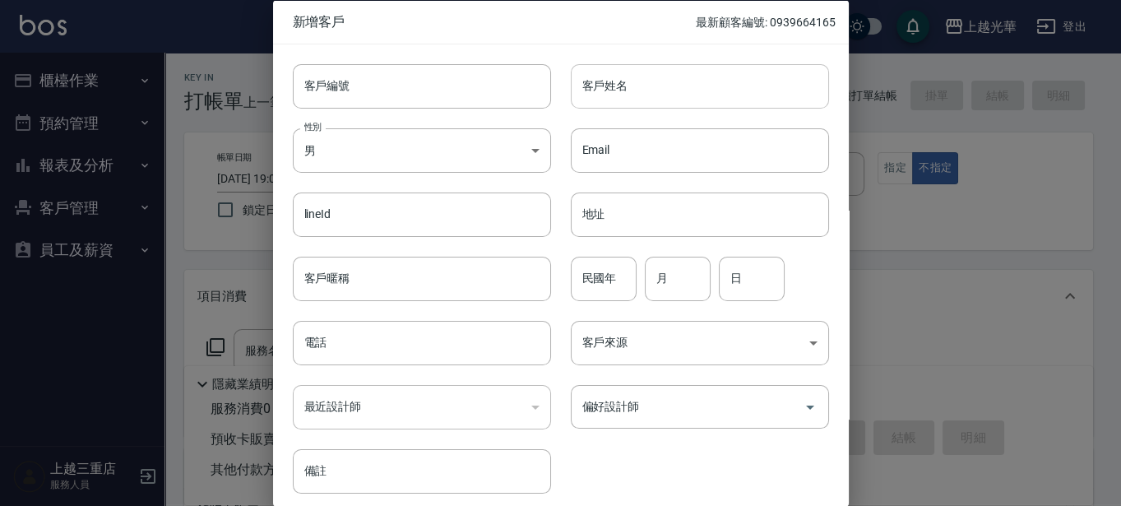
click at [620, 86] on input "客戶姓名" at bounding box center [700, 85] width 258 height 44
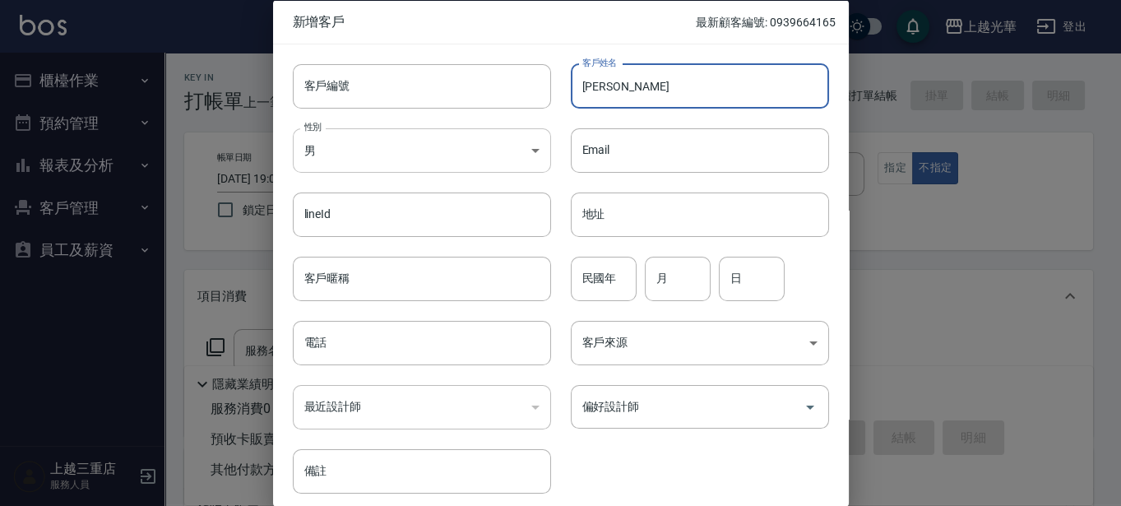
type input "[PERSON_NAME]"
click at [313, 138] on body "上越光華 登出 櫃檯作業 打帳單 帳單列表 掛單列表 營業儀表板 現金收支登錄 高階收支登錄 材料自購登錄 每日結帳 排班表 現場電腦打卡 預約管理 預約管理…" at bounding box center [560, 381] width 1121 height 762
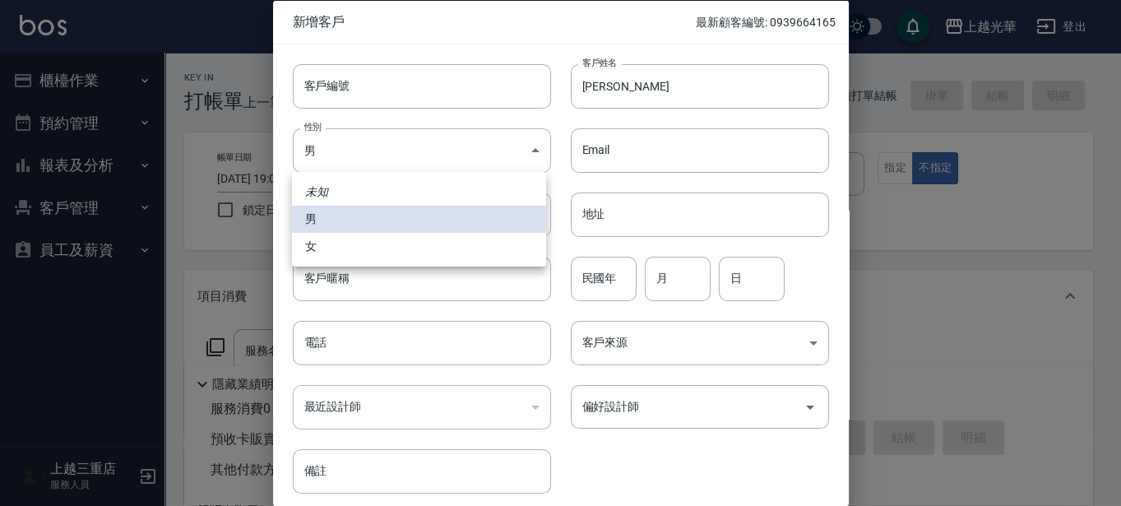
click at [375, 234] on li "女" at bounding box center [419, 246] width 254 height 27
type input "[DEMOGRAPHIC_DATA]"
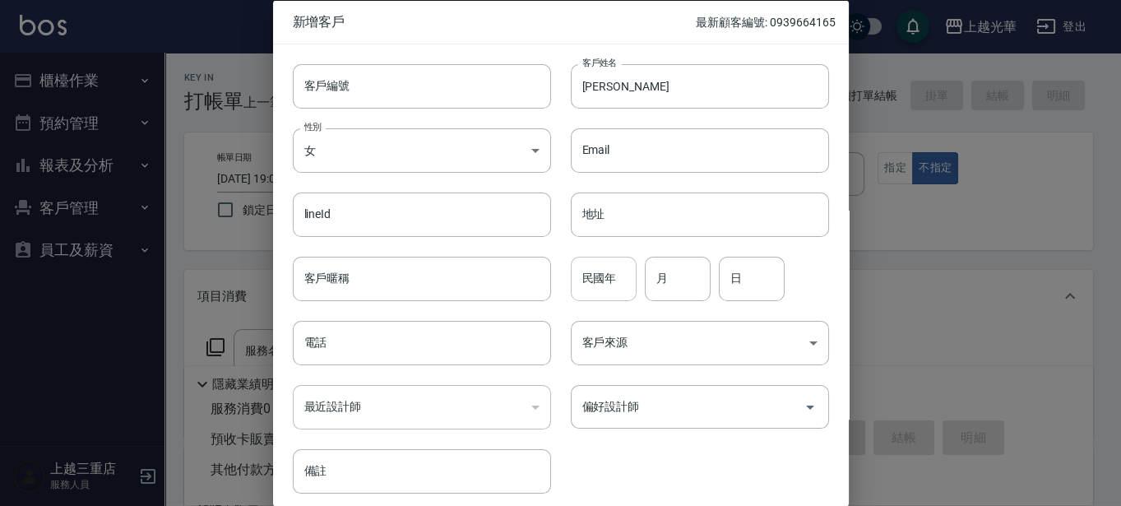
click at [588, 292] on input "民國年" at bounding box center [604, 278] width 66 height 44
type input "96"
type input "06"
type input "05"
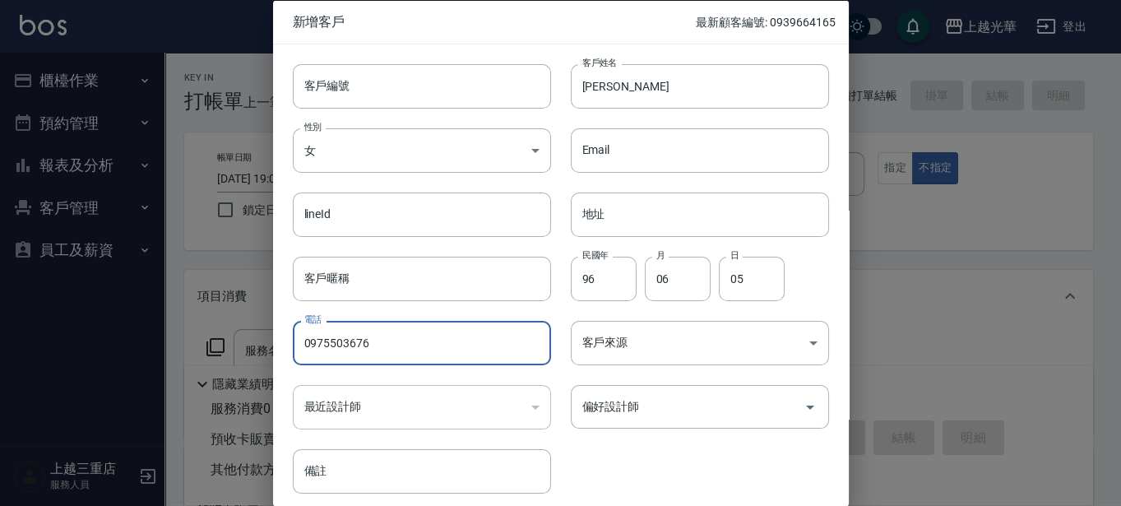
type input "0975503676"
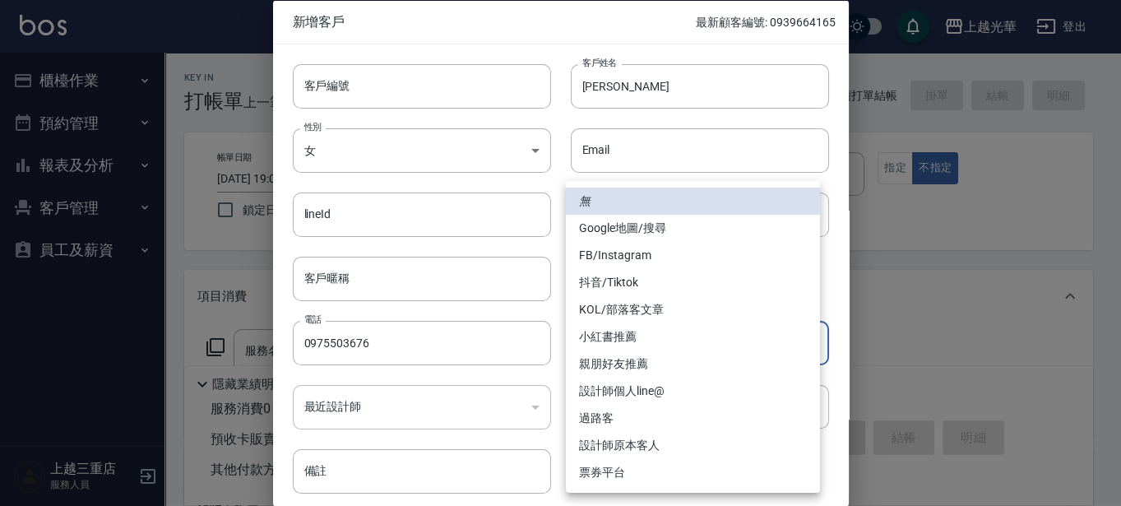
click at [724, 321] on body "上越光華 登出 櫃檯作業 打帳單 帳單列表 掛單列表 營業儀表板 現金收支登錄 高階收支登錄 材料自購登錄 每日結帳 排班表 現場電腦打卡 預約管理 預約管理…" at bounding box center [560, 381] width 1121 height 762
click at [635, 414] on li "過路客" at bounding box center [693, 418] width 254 height 27
type input "過路客"
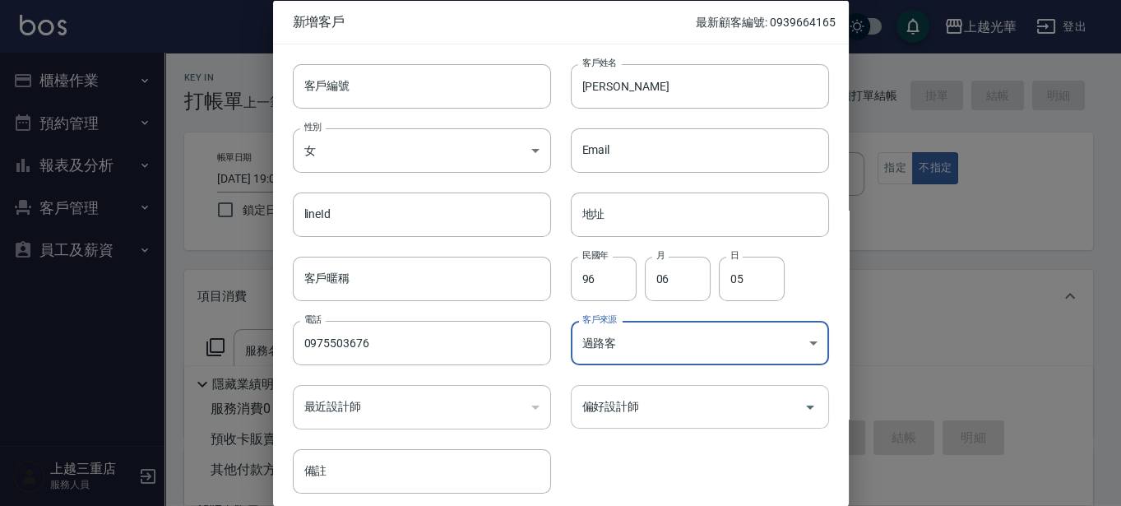
click at [635, 415] on input "偏好設計師" at bounding box center [687, 406] width 219 height 29
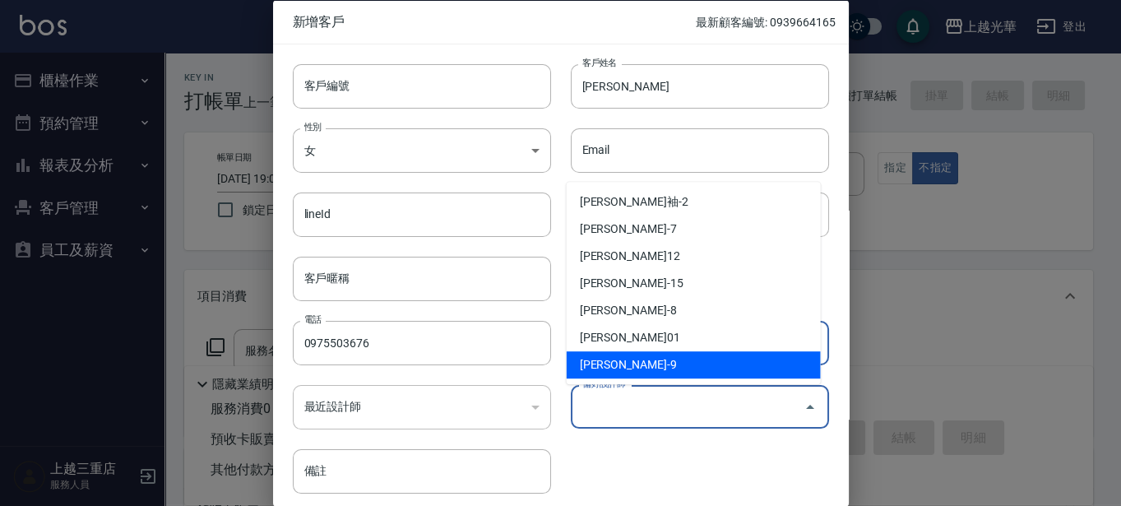
click at [639, 354] on li "[PERSON_NAME]-9" at bounding box center [694, 364] width 254 height 27
type input "施喨齡"
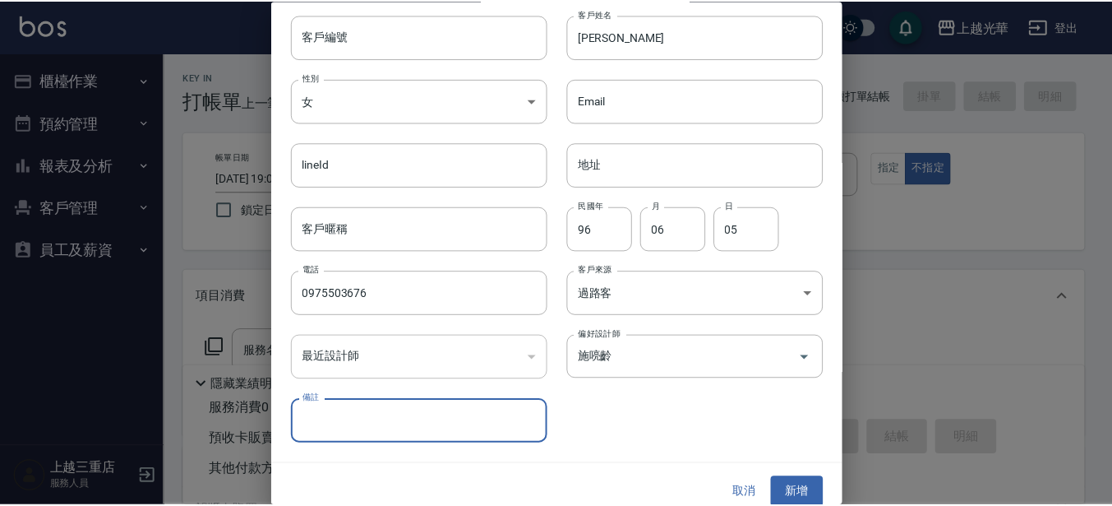
scroll to position [63, 0]
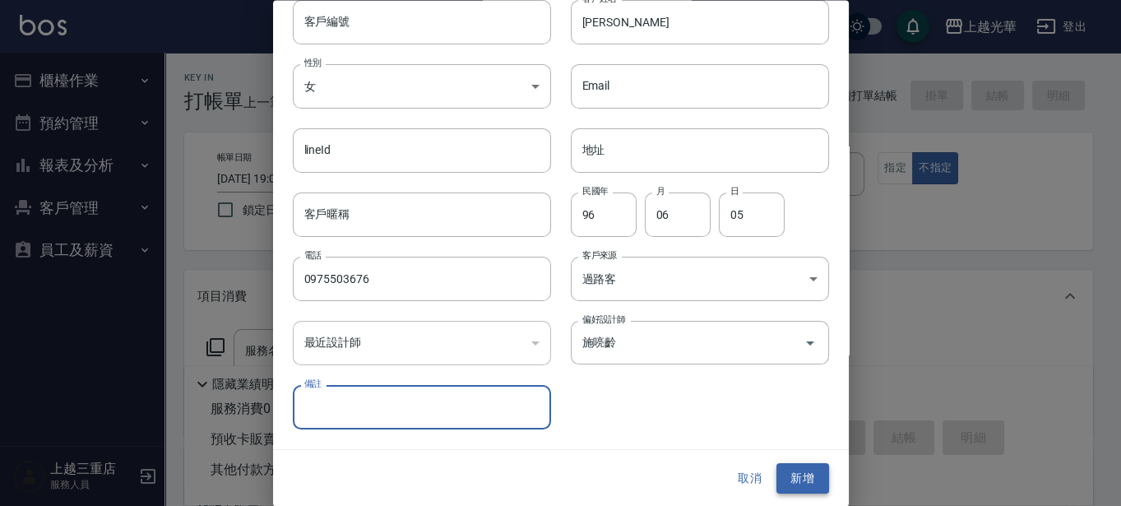
click at [785, 479] on button "新增" at bounding box center [802, 479] width 53 height 30
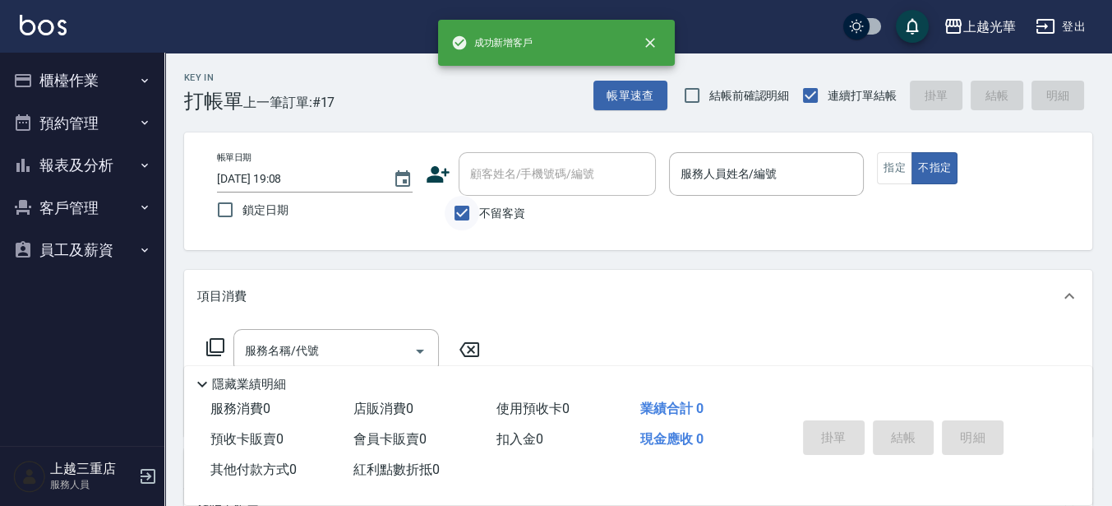
click at [466, 212] on input "不留客資" at bounding box center [462, 213] width 35 height 35
checkbox input "false"
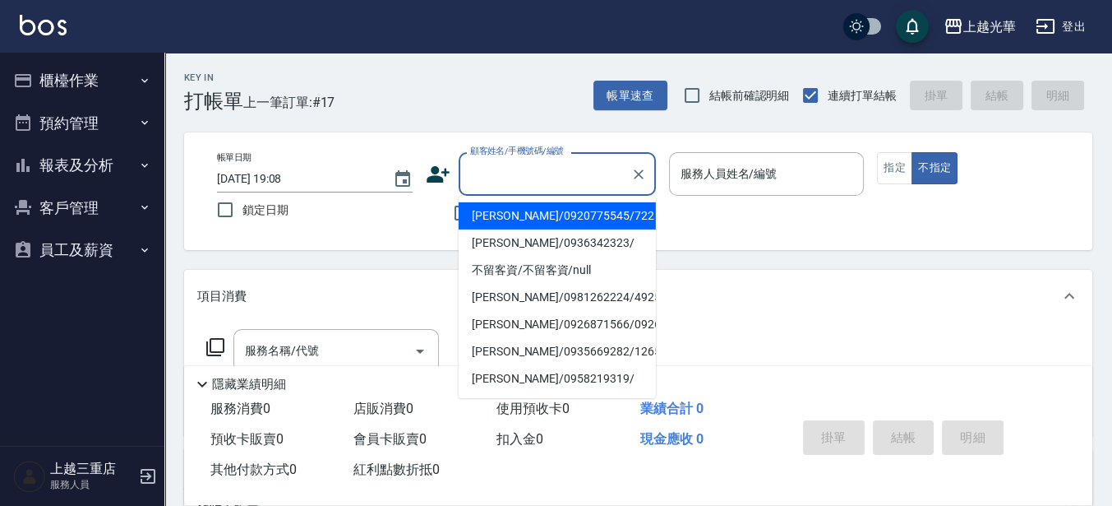
click at [493, 173] on input "顧客姓名/手機號碼/編號" at bounding box center [545, 174] width 158 height 29
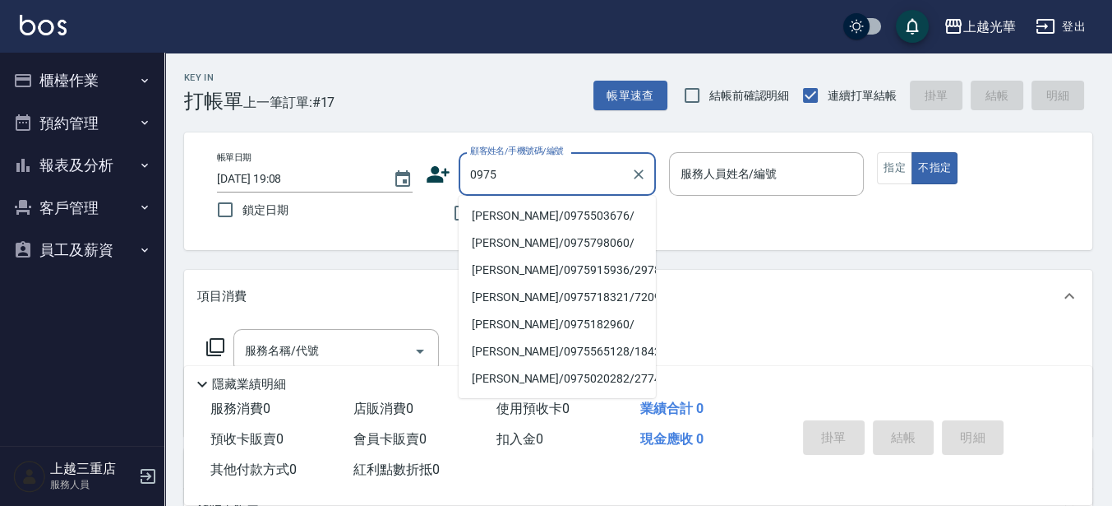
click at [543, 215] on li "[PERSON_NAME]/0975503676/" at bounding box center [557, 215] width 197 height 27
type input "[PERSON_NAME]/0975503676/"
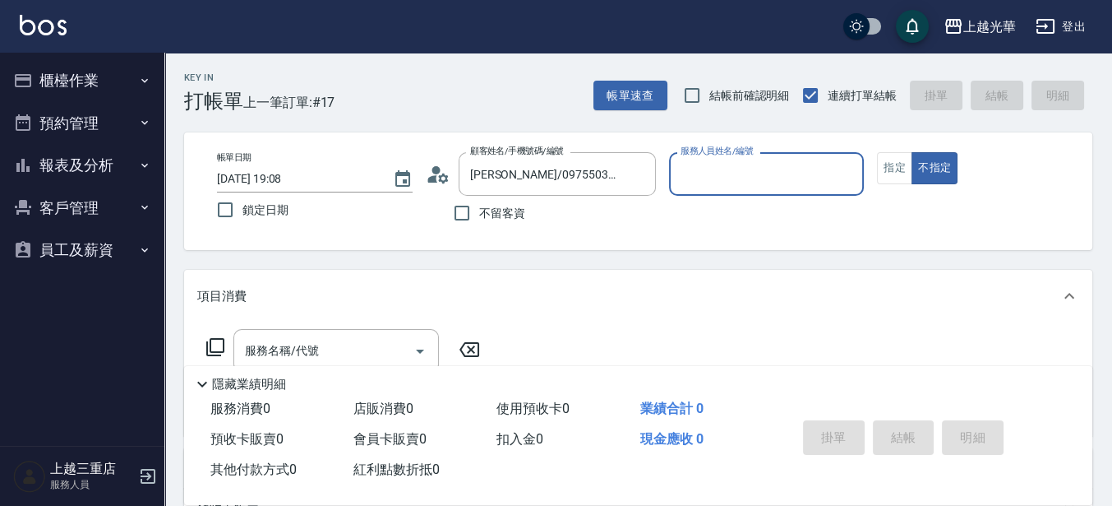
type input "喨喨-9"
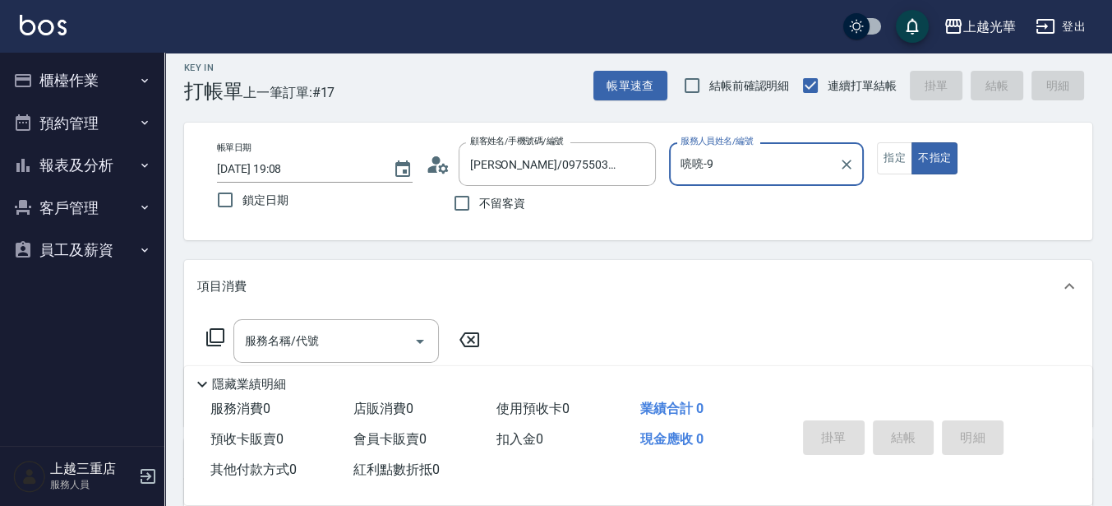
scroll to position [0, 0]
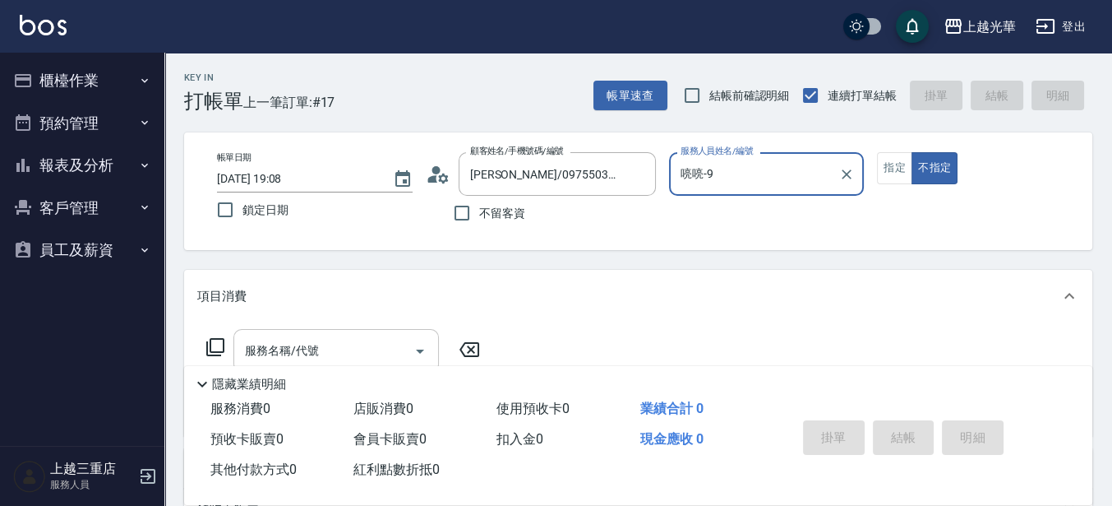
drag, startPoint x: 355, startPoint y: 335, endPoint x: 0, endPoint y: 272, distance: 360.6
click at [354, 335] on div "服務名稱/代號" at bounding box center [337, 351] width 206 height 44
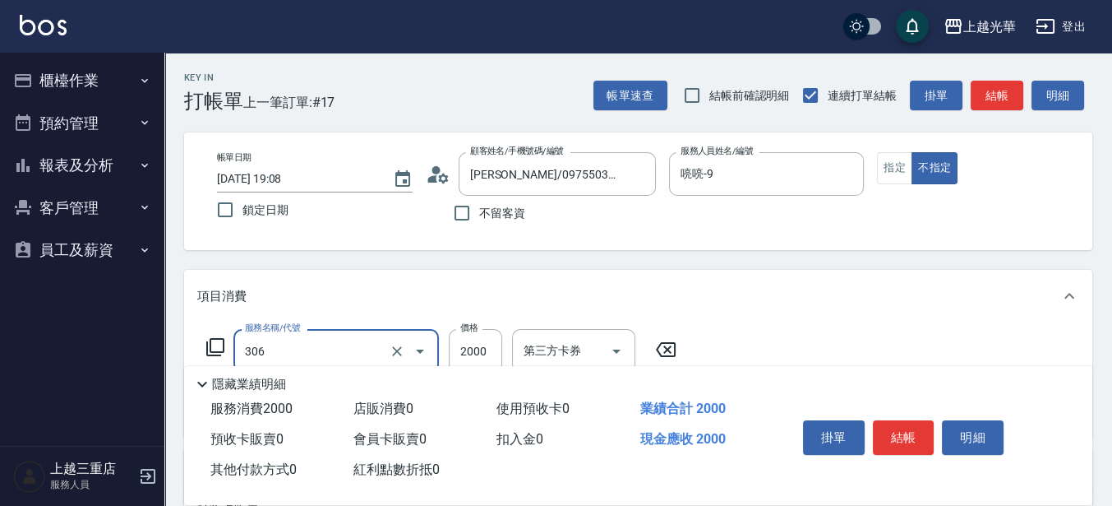
type input "設計燙髮2000(306)"
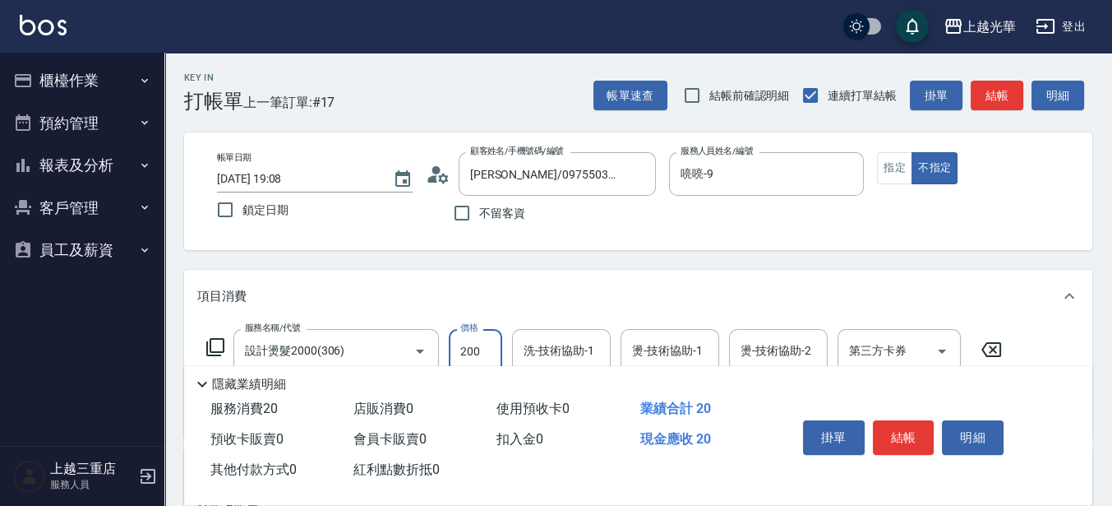
type input "2000"
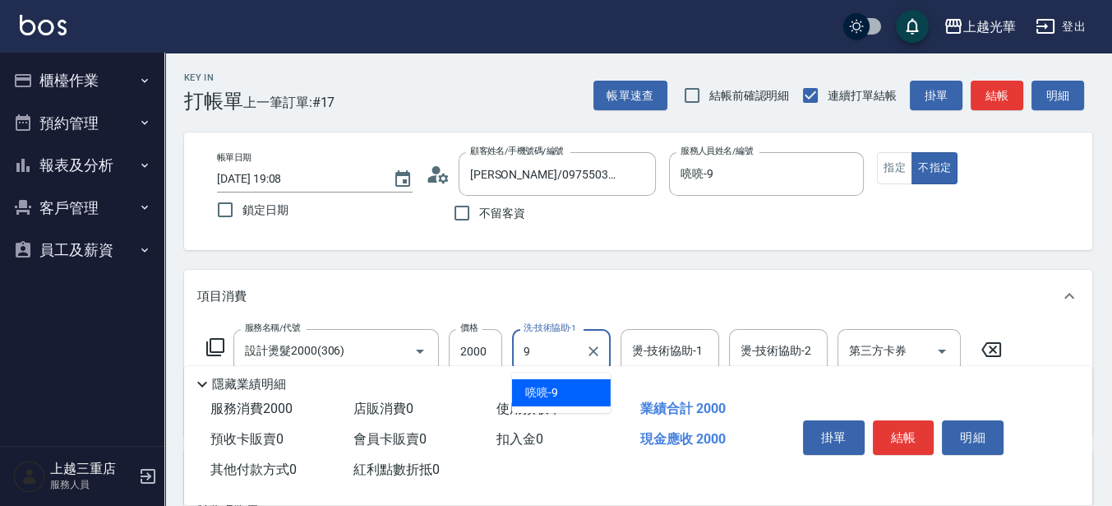
type input "喨喨-9"
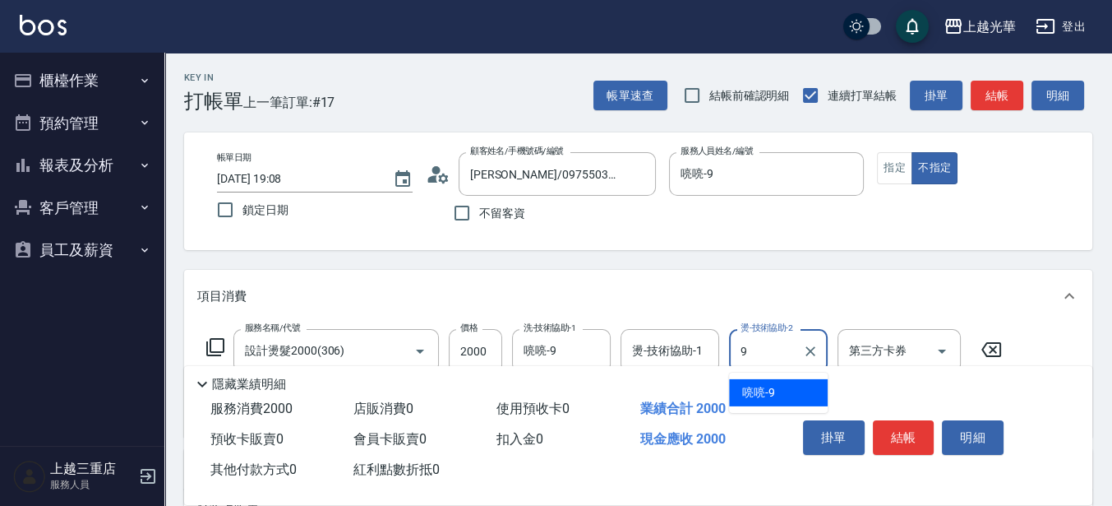
type input "喨喨-9"
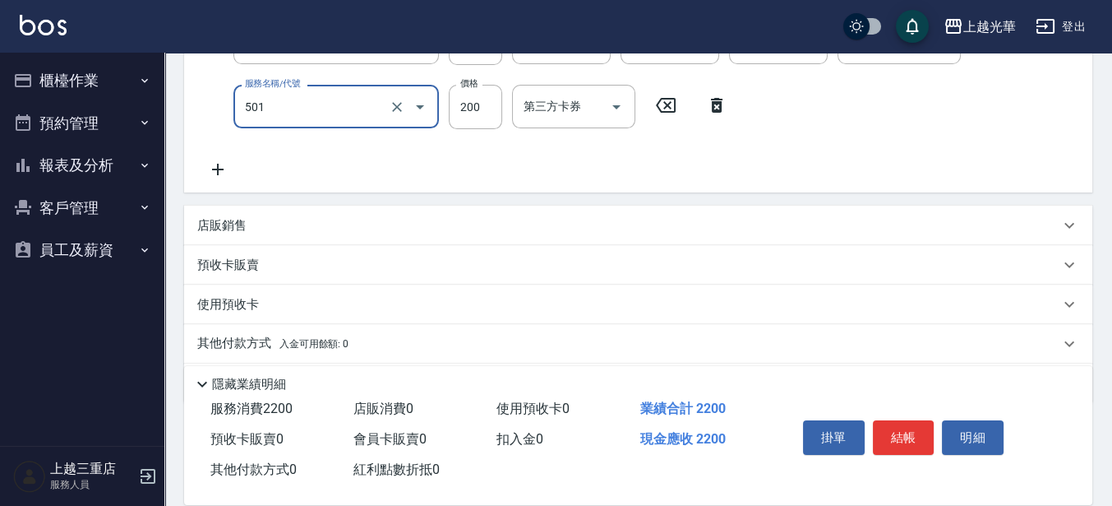
type input "瞬間護髮(501)"
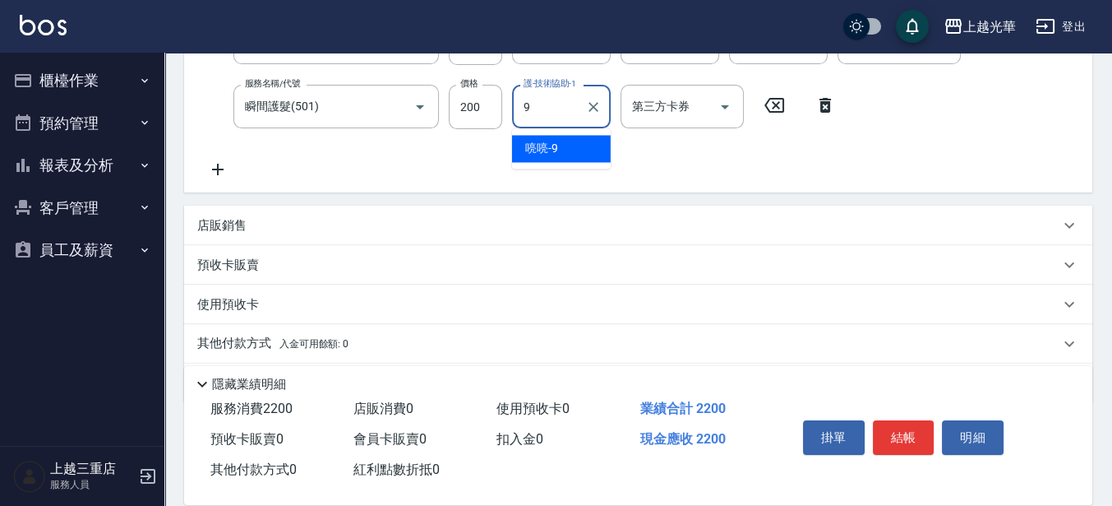
type input "喨喨-9"
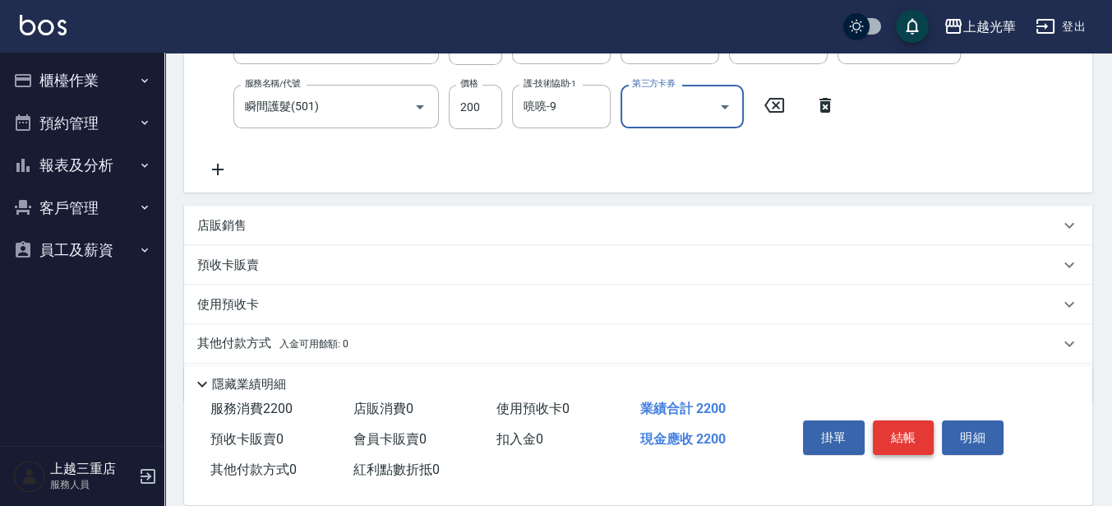
click at [911, 429] on button "結帳" at bounding box center [904, 437] width 62 height 35
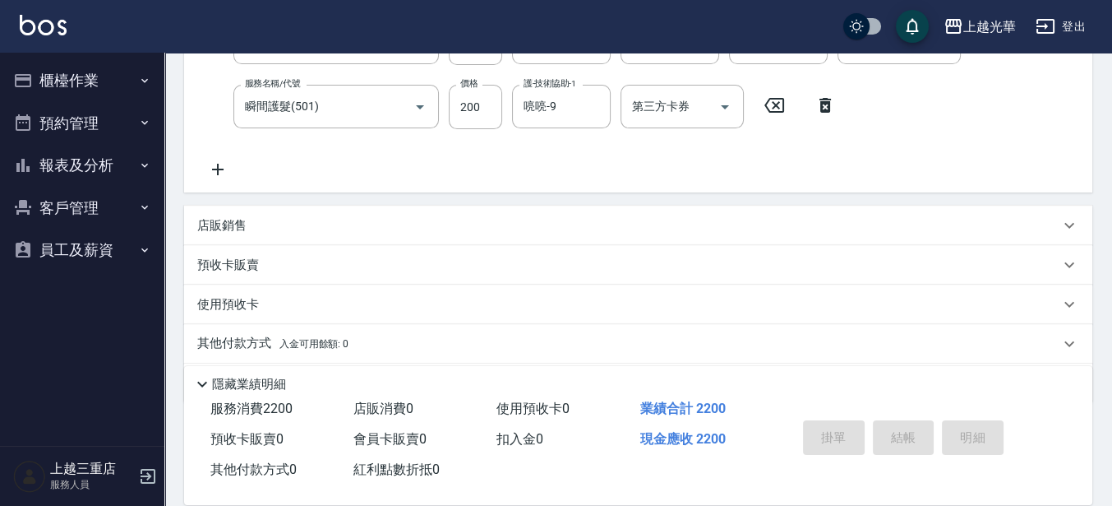
type input "[DATE] 19:09"
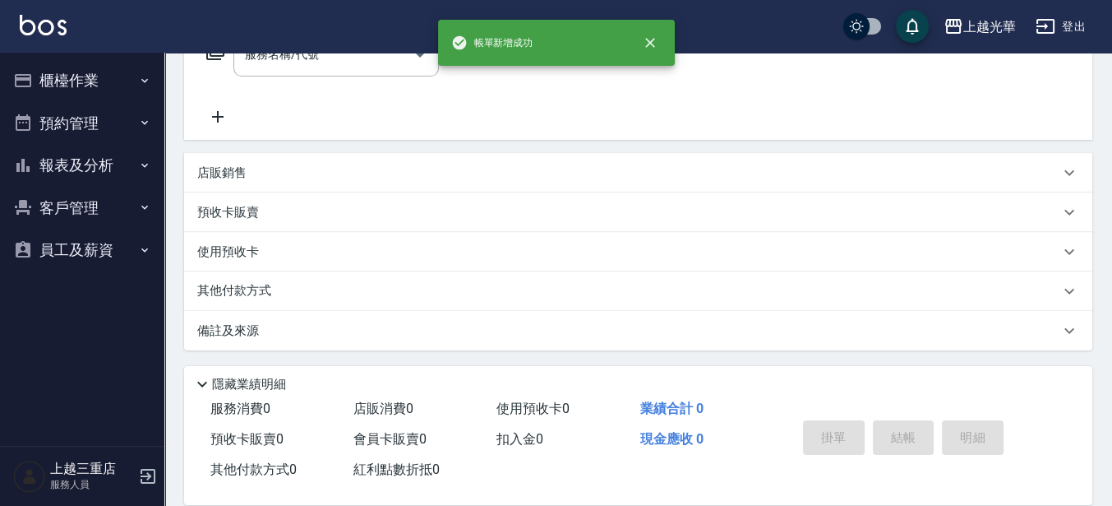
scroll to position [0, 0]
